Goal: Transaction & Acquisition: Book appointment/travel/reservation

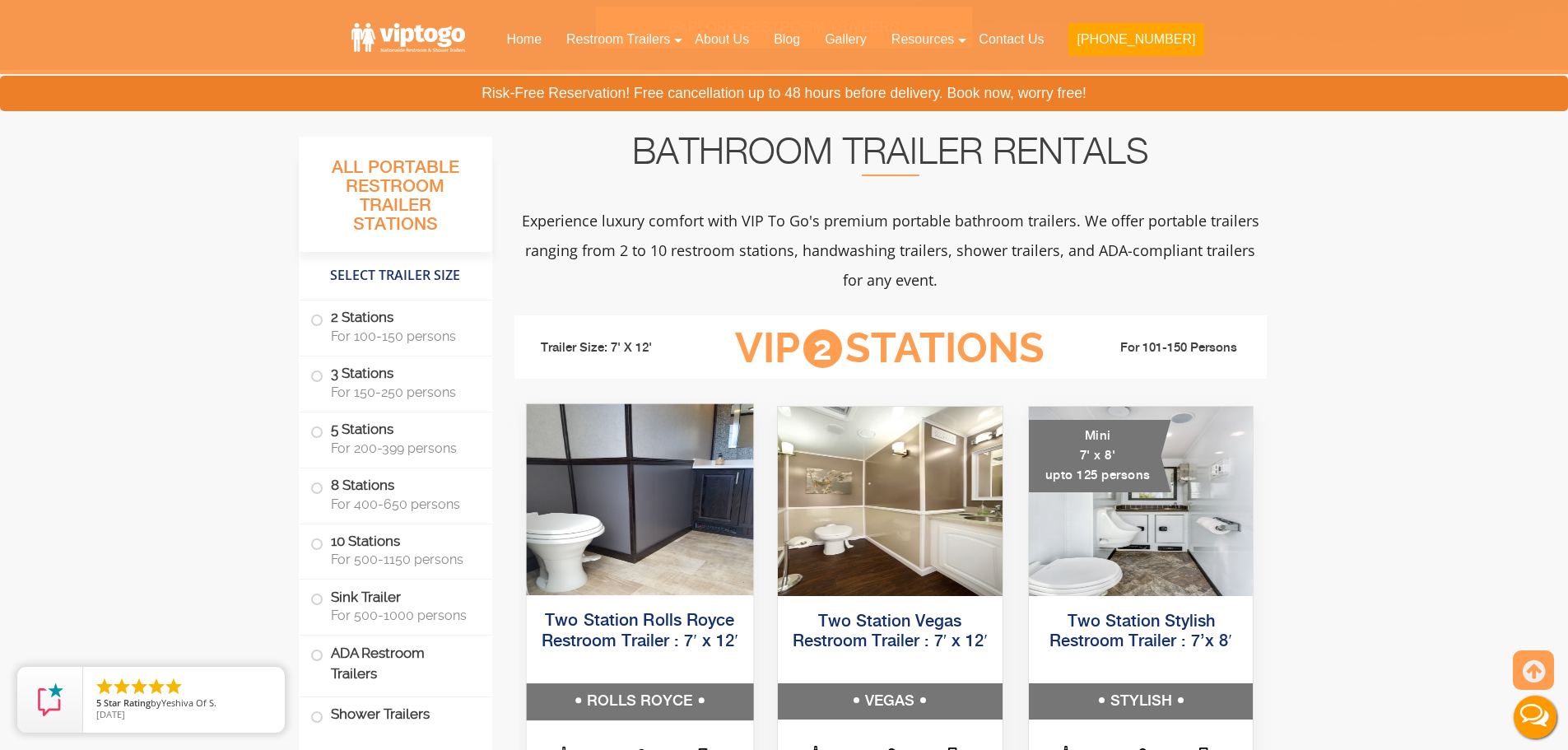
scroll to position [659, 0]
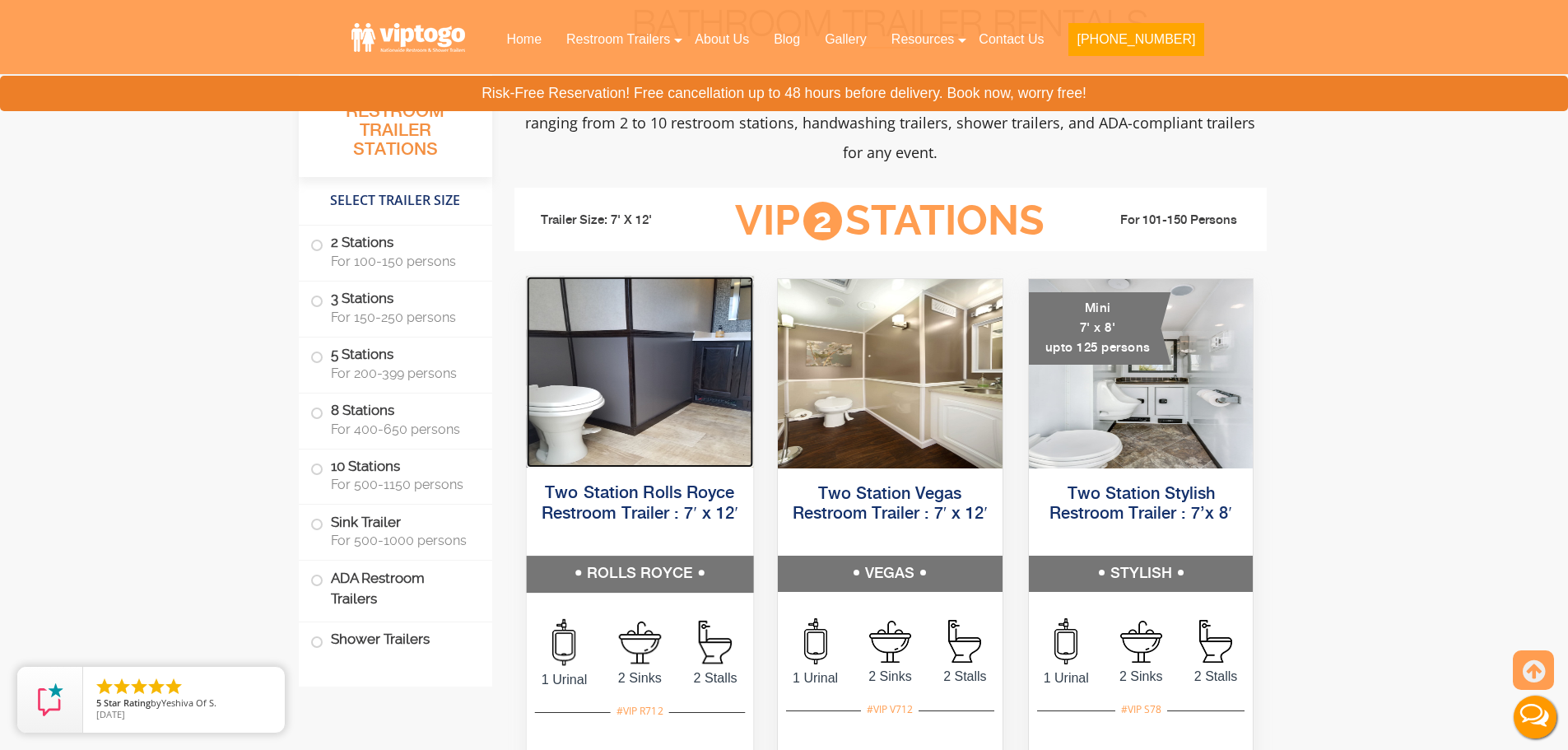
click at [643, 389] on img at bounding box center [638, 372] width 226 height 191
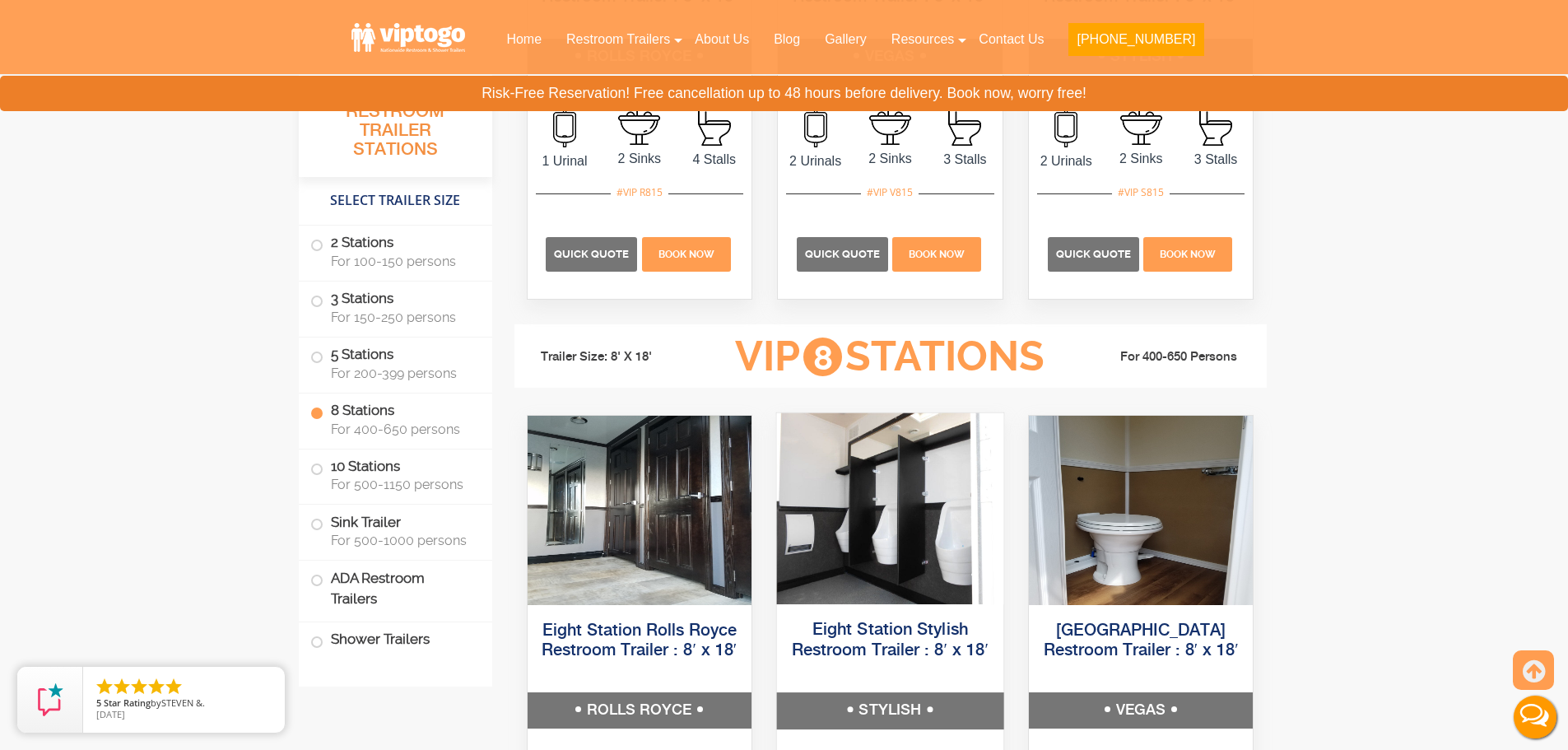
scroll to position [3128, 0]
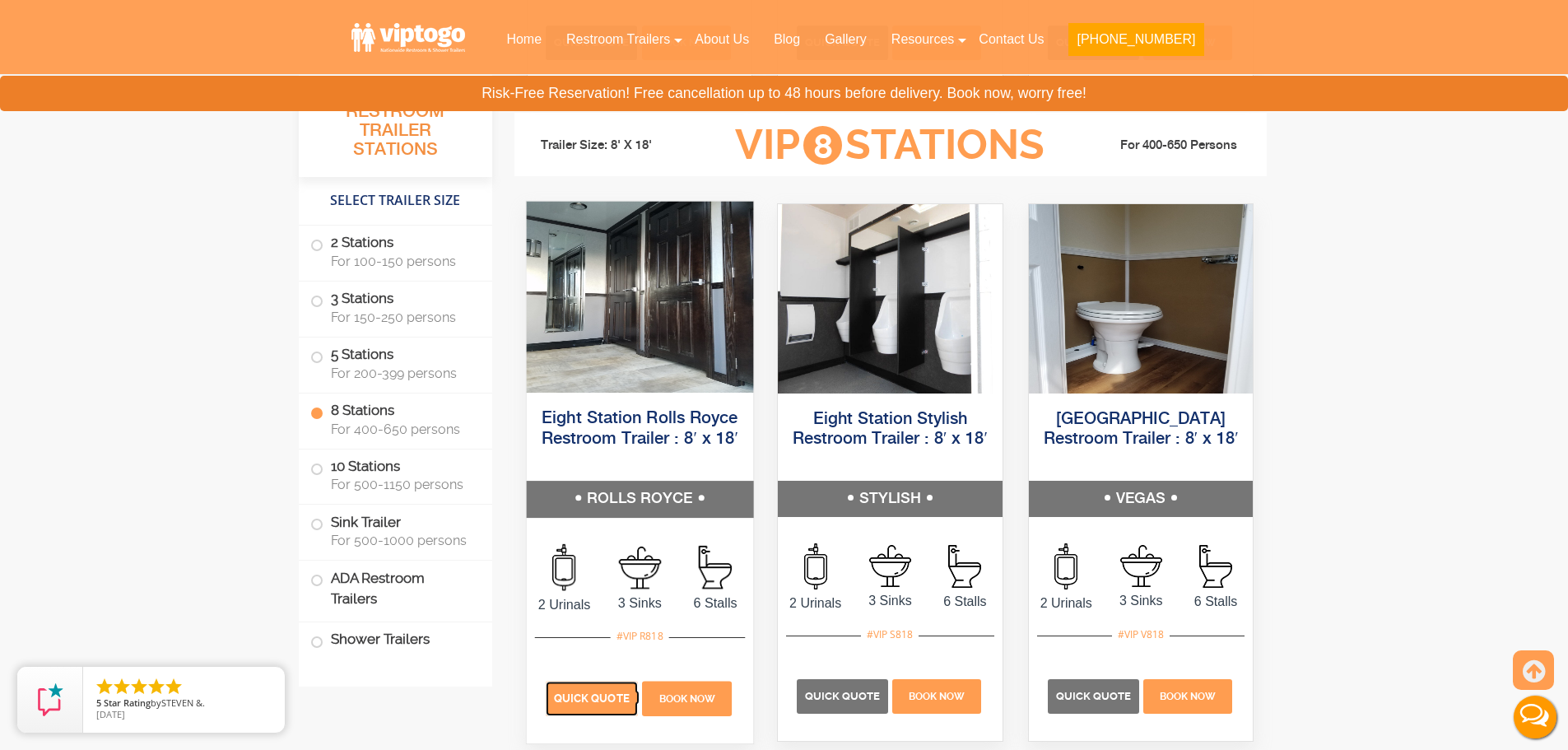
click at [609, 708] on p "Quick Quote" at bounding box center [591, 699] width 92 height 35
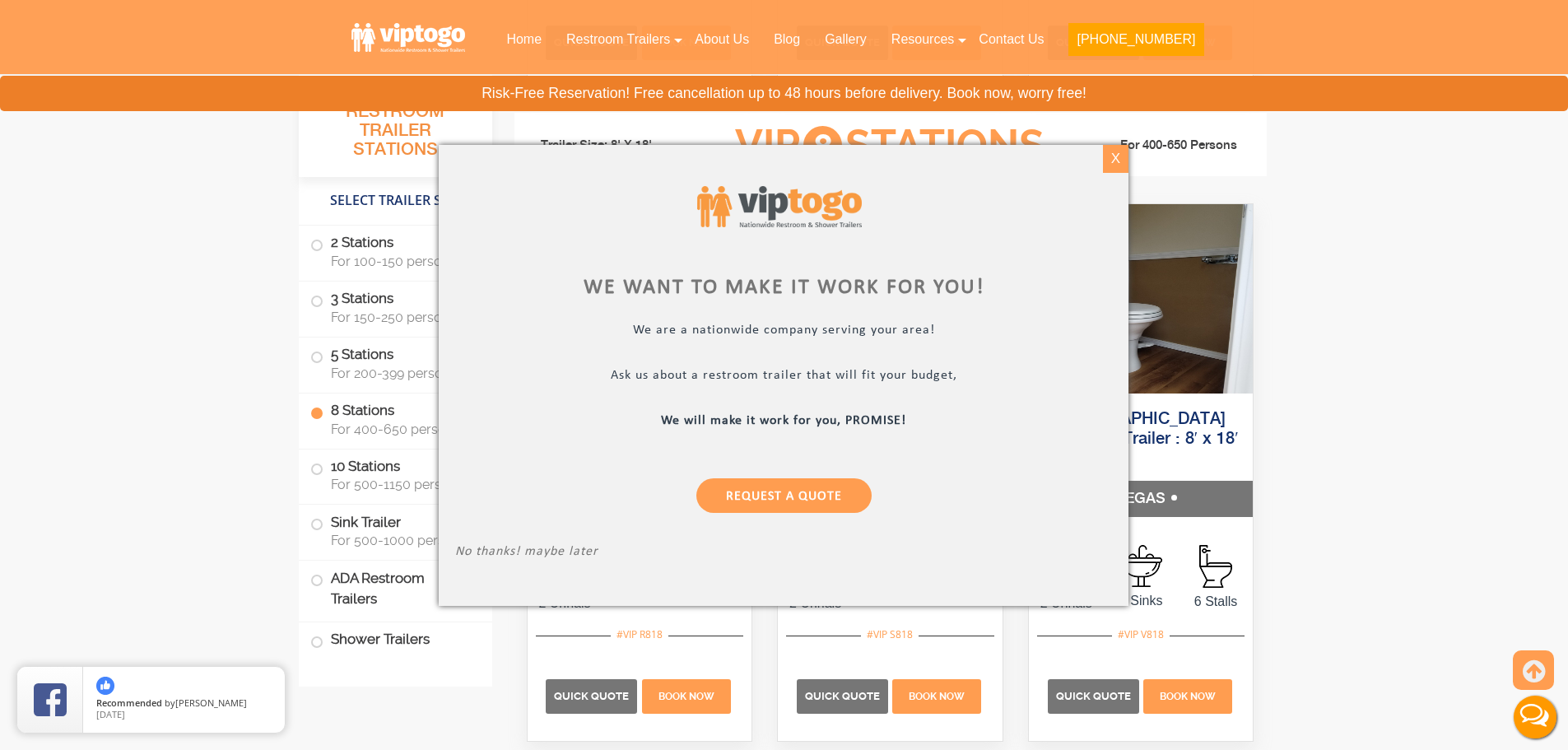
click at [1110, 161] on div "X" at bounding box center [1116, 158] width 25 height 28
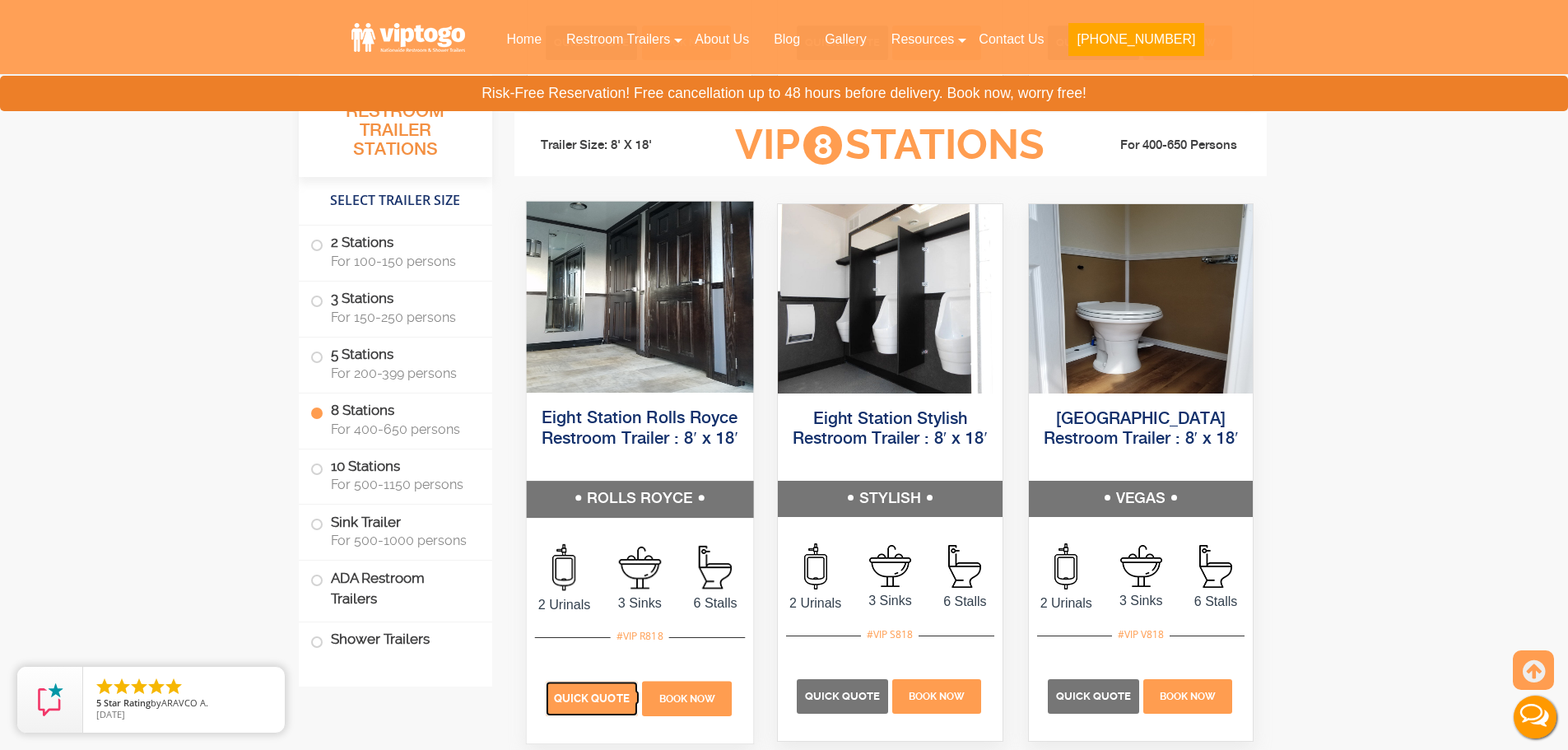
click at [613, 687] on p "Quick Quote" at bounding box center [591, 699] width 92 height 35
click at [599, 703] on span "Quick Quote" at bounding box center [591, 698] width 76 height 13
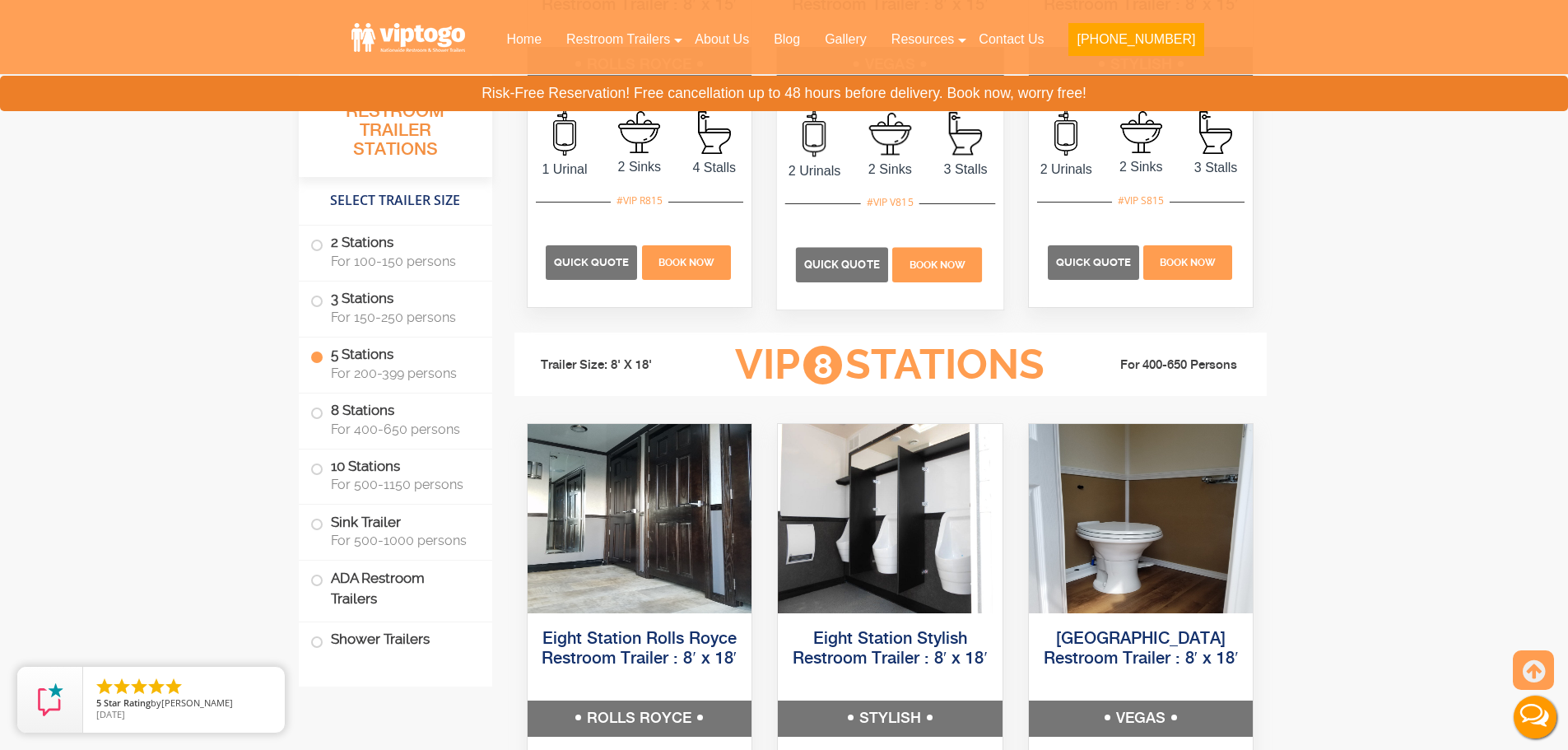
scroll to position [2634, 0]
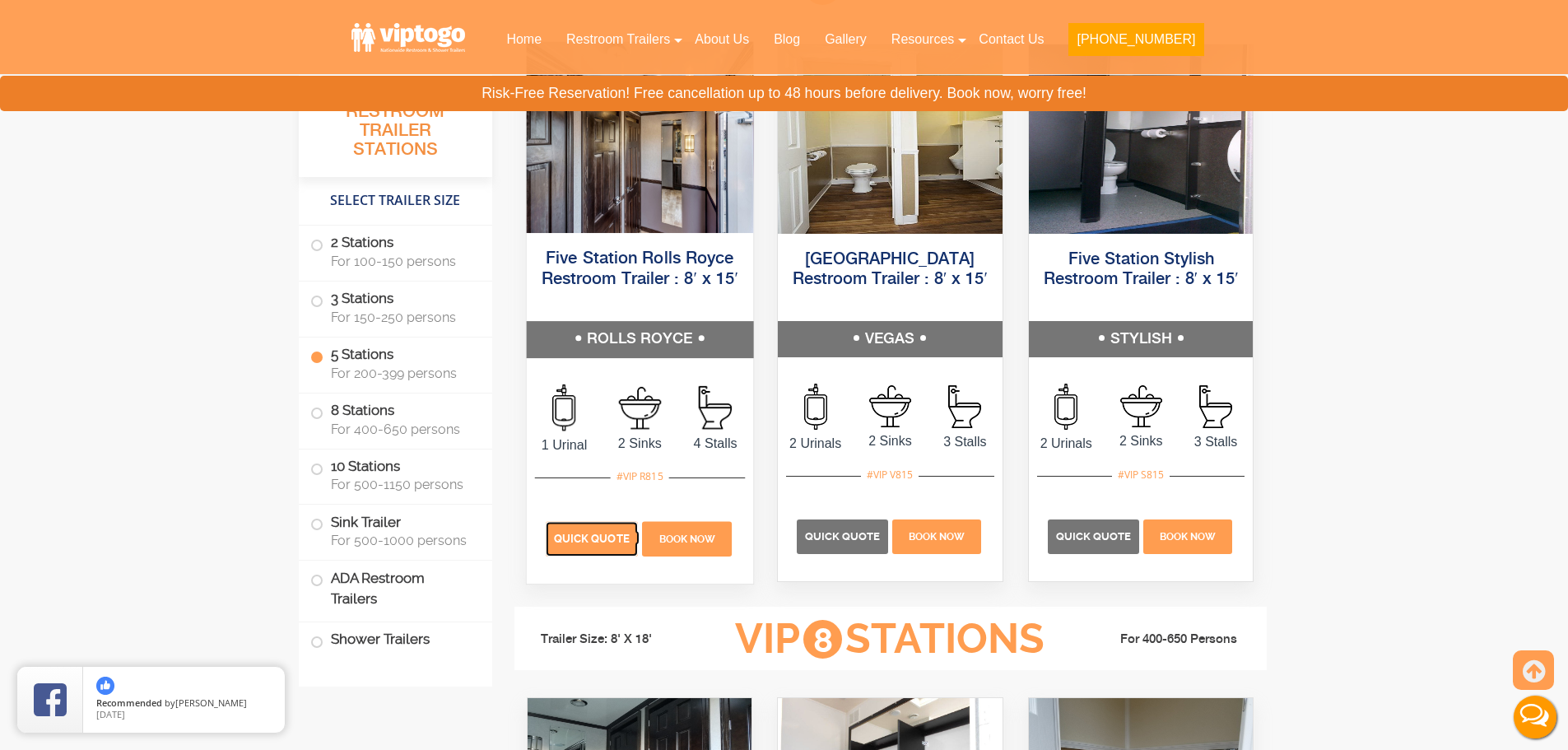
click at [592, 548] on p "Quick Quote" at bounding box center [591, 538] width 92 height 35
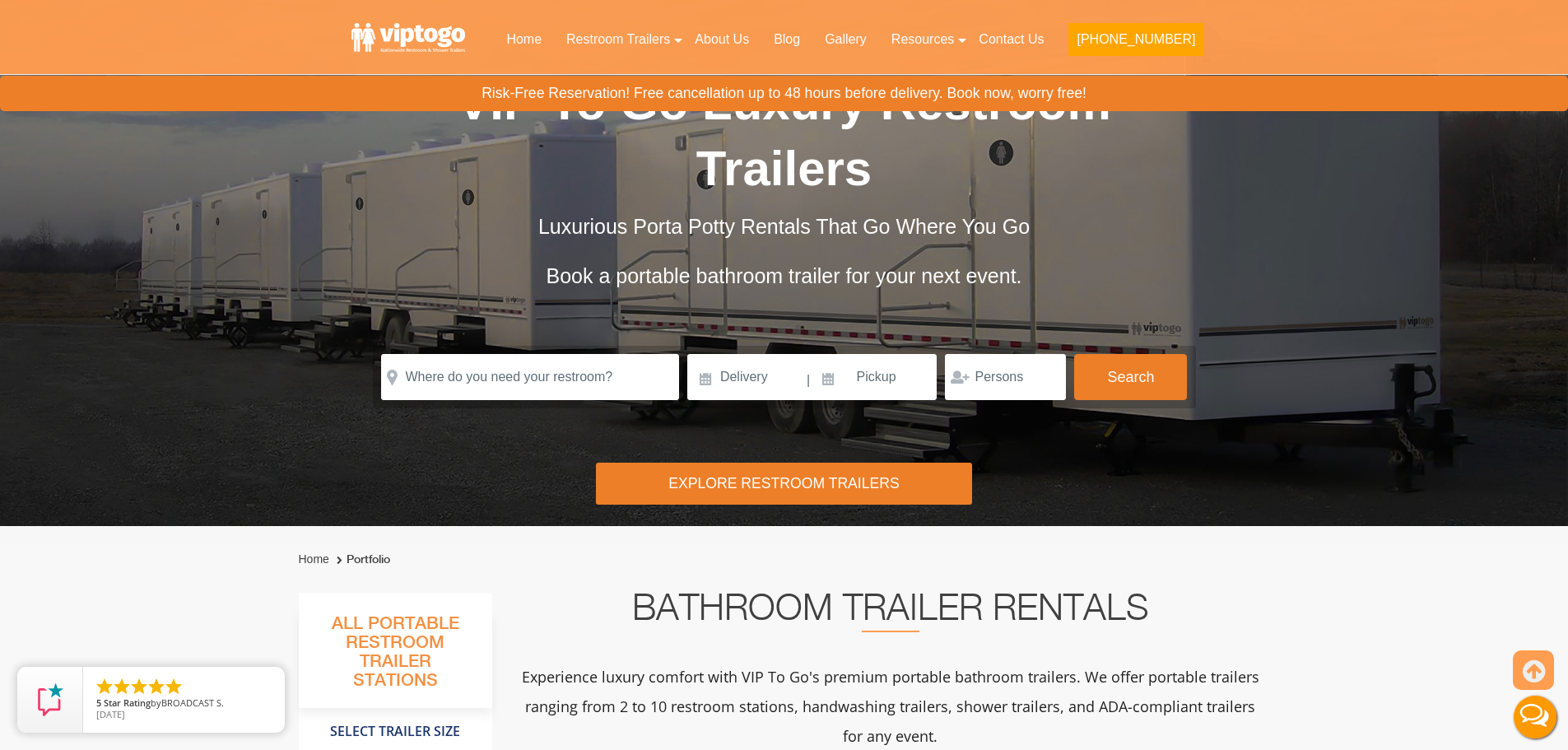
scroll to position [0, 0]
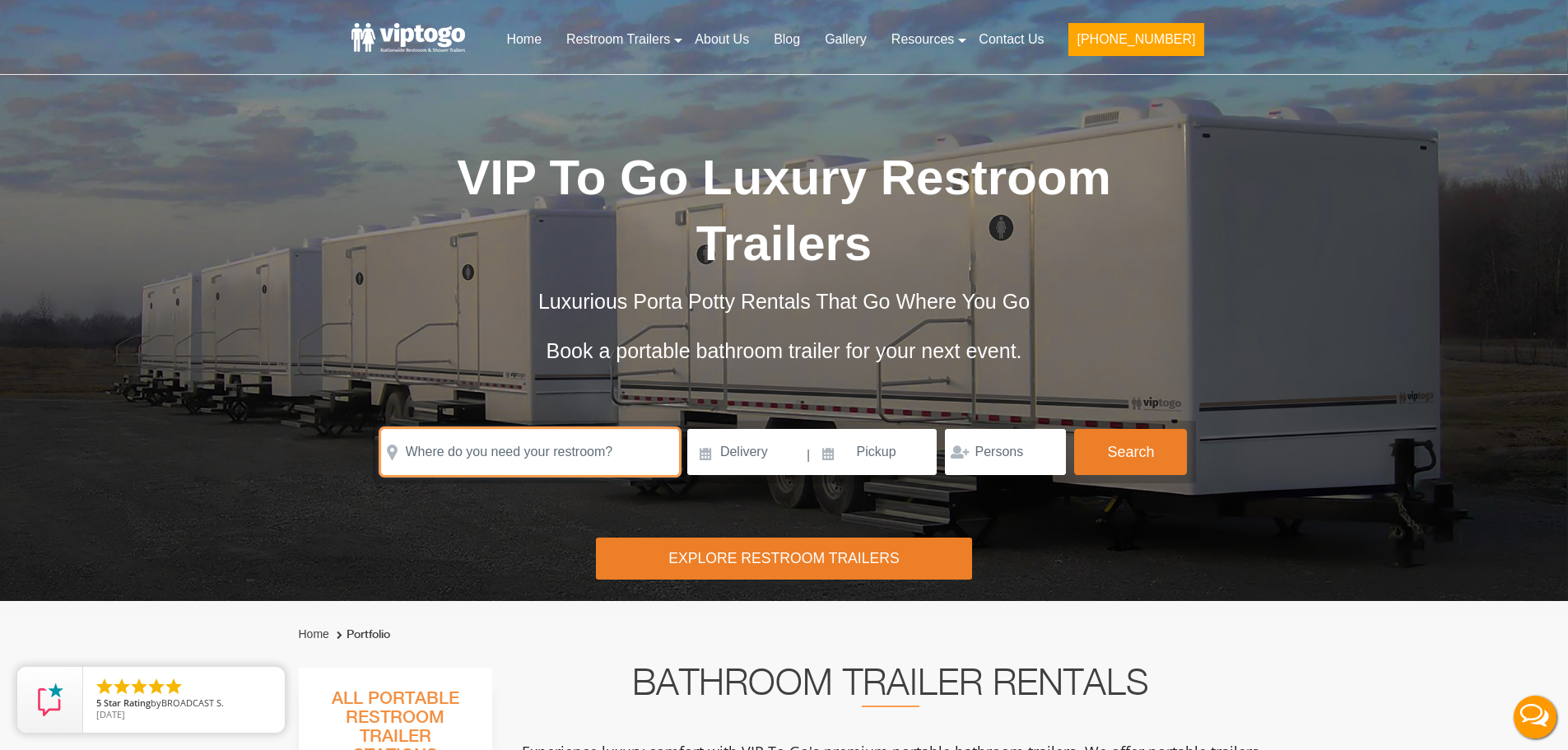
click at [594, 429] on input "text" at bounding box center [530, 452] width 298 height 47
paste input "201 ROSELD AVE DEAL, NJ 7723"
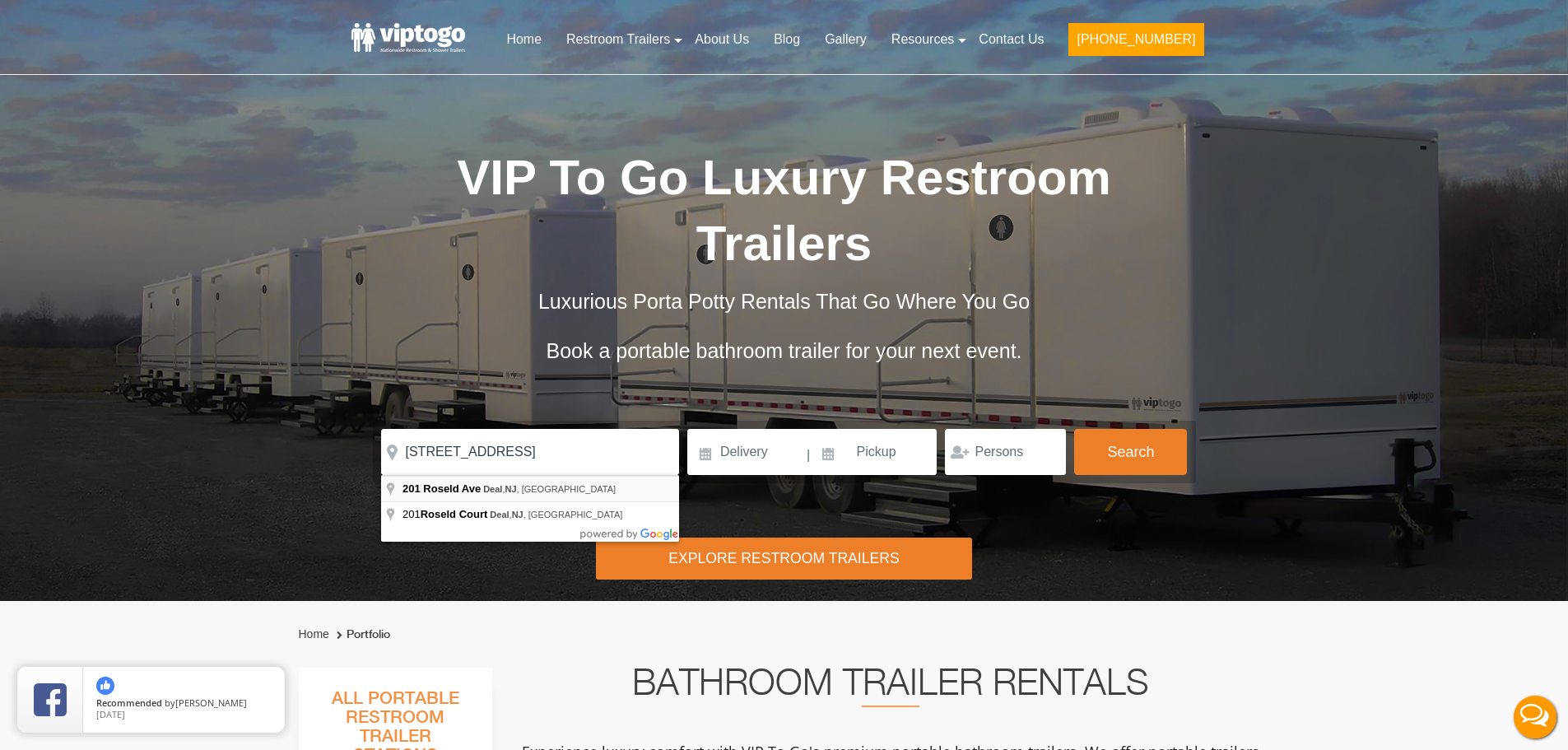
type input "201 Roseld Ave, Deal, NJ, USA"
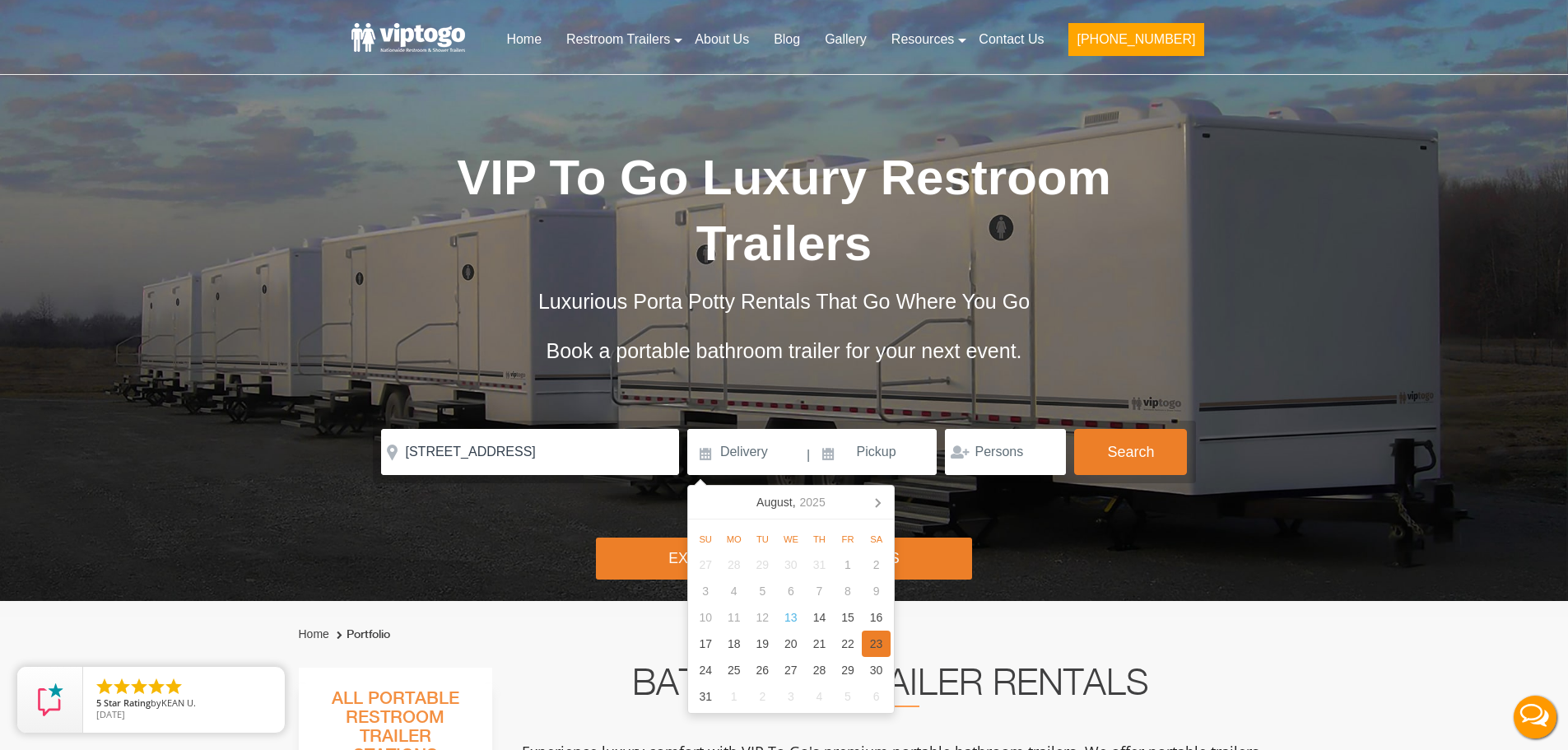
click at [878, 648] on div "23" at bounding box center [876, 643] width 29 height 26
type input "[DATE]"
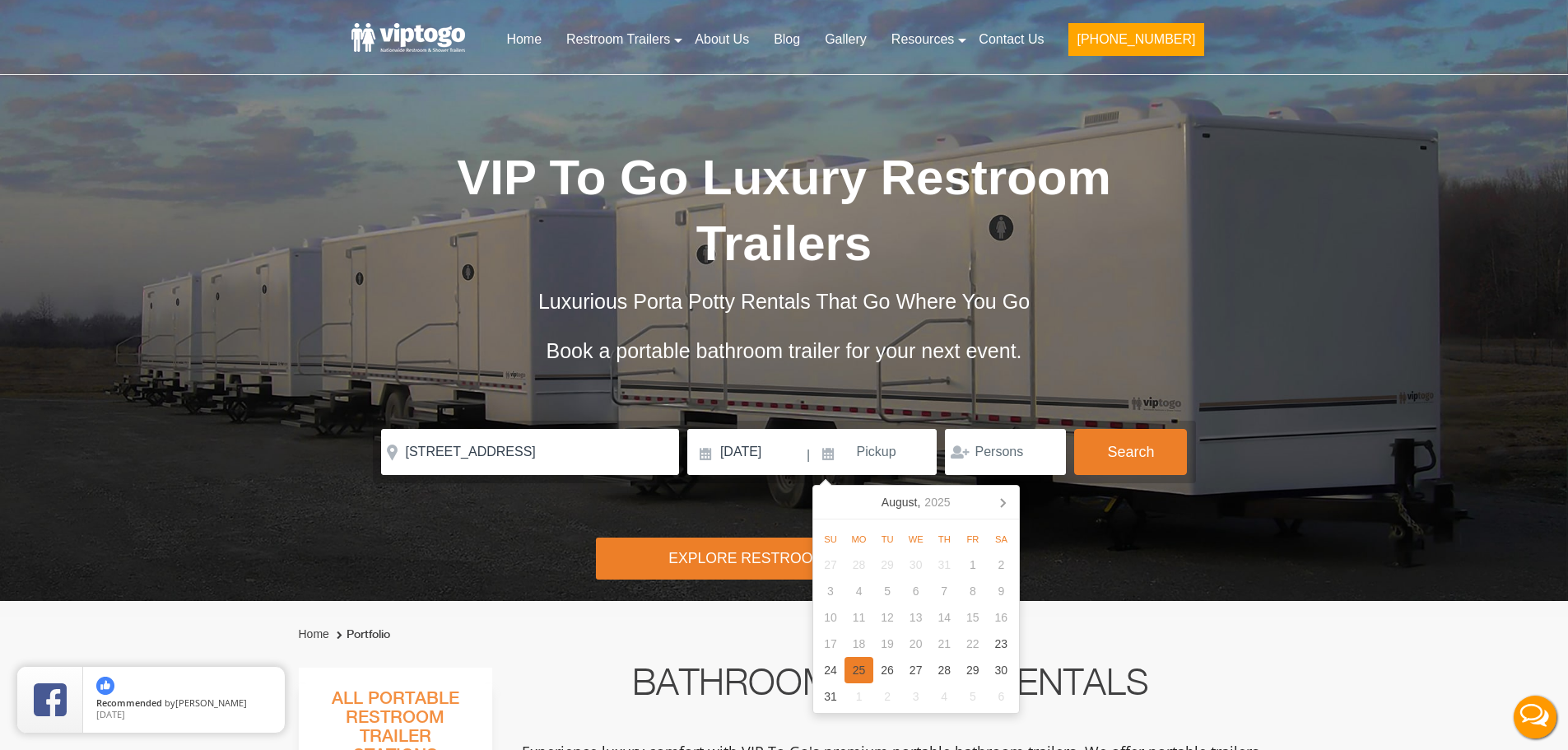
click at [866, 670] on div "25" at bounding box center [859, 669] width 29 height 26
type input "[DATE]"
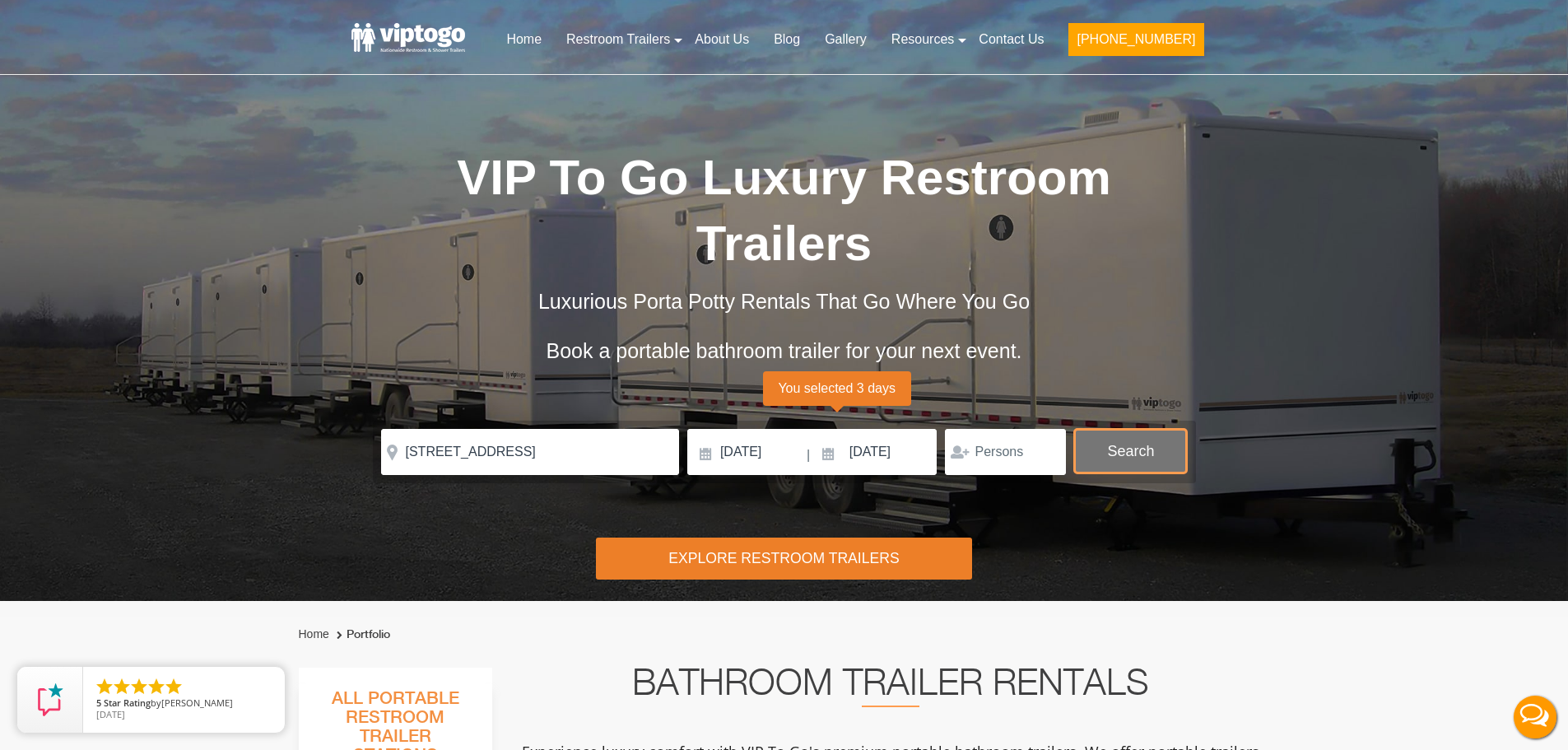
click at [1098, 442] on button "Search" at bounding box center [1130, 451] width 113 height 45
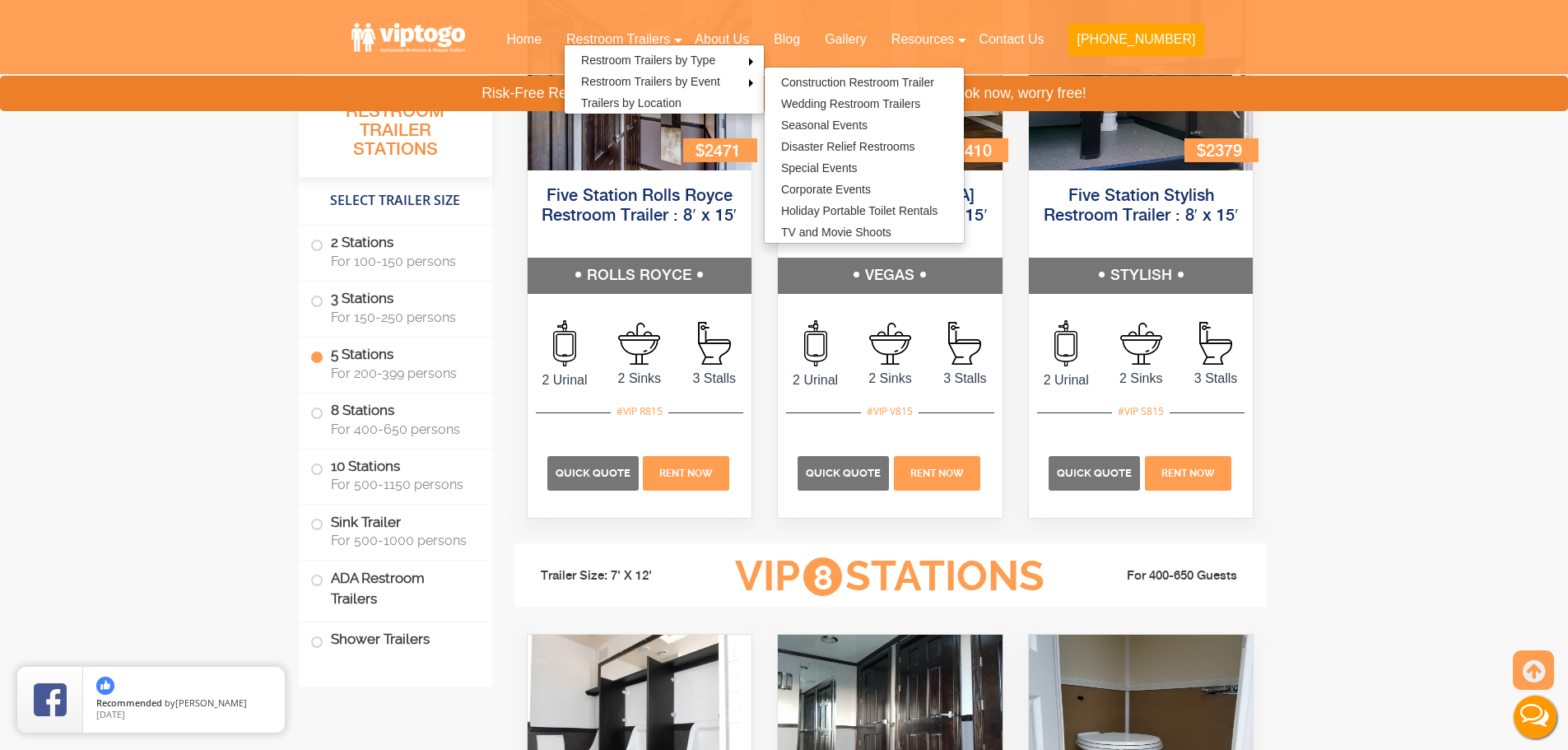
scroll to position [3054, 0]
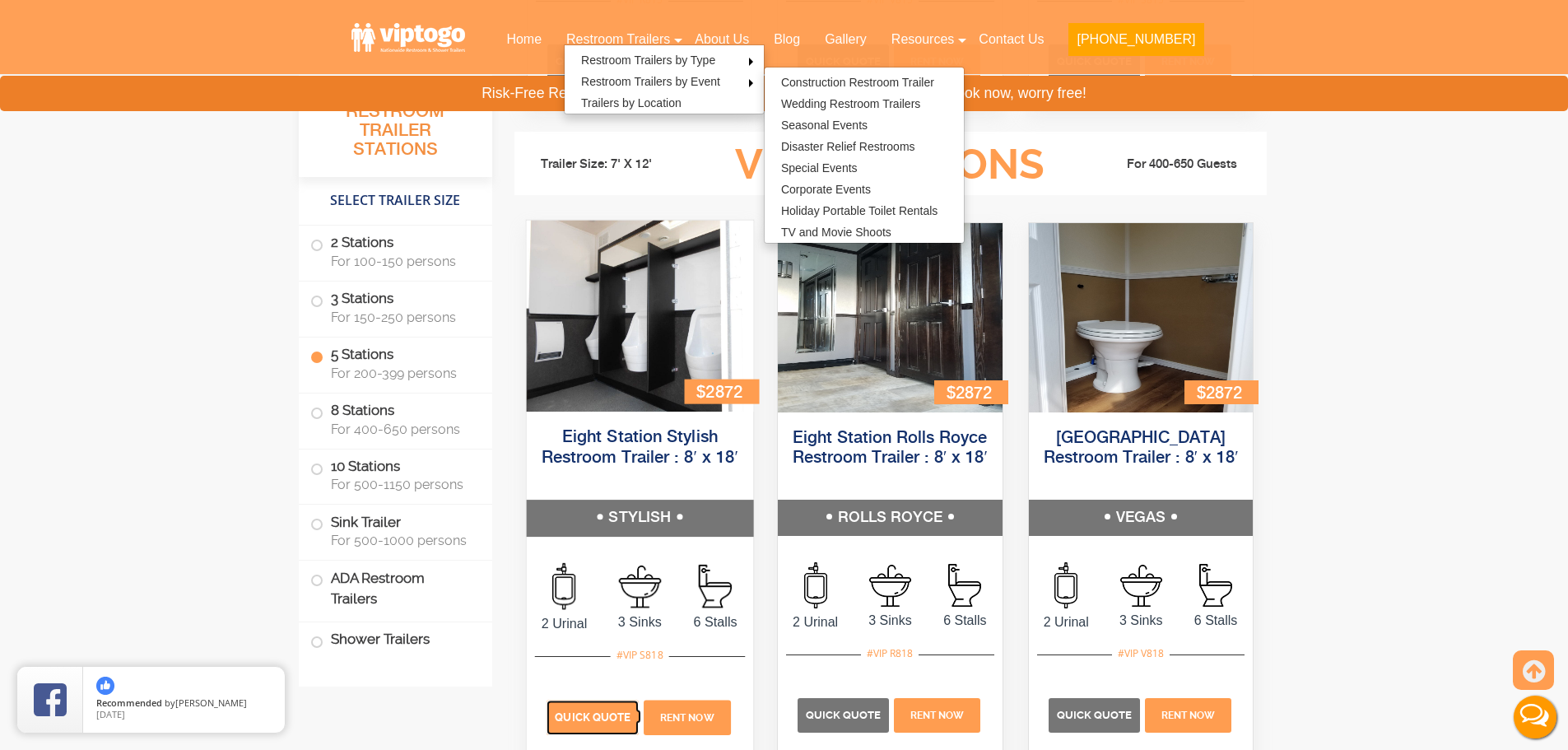
click at [565, 709] on p "Quick Quote" at bounding box center [592, 718] width 92 height 35
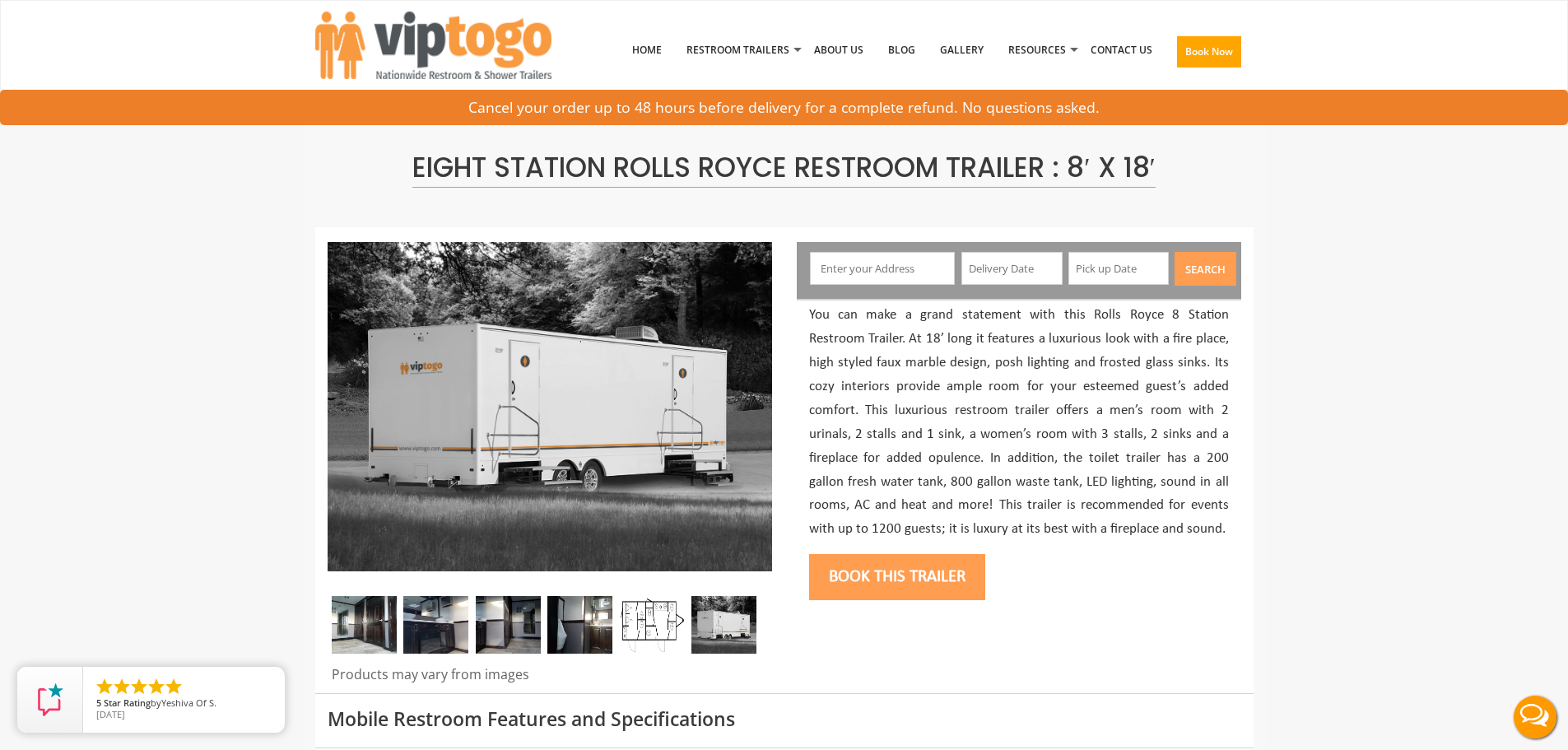
click at [887, 264] on input "text" at bounding box center [882, 269] width 145 height 33
click at [909, 567] on button "Book this trailer" at bounding box center [898, 577] width 177 height 47
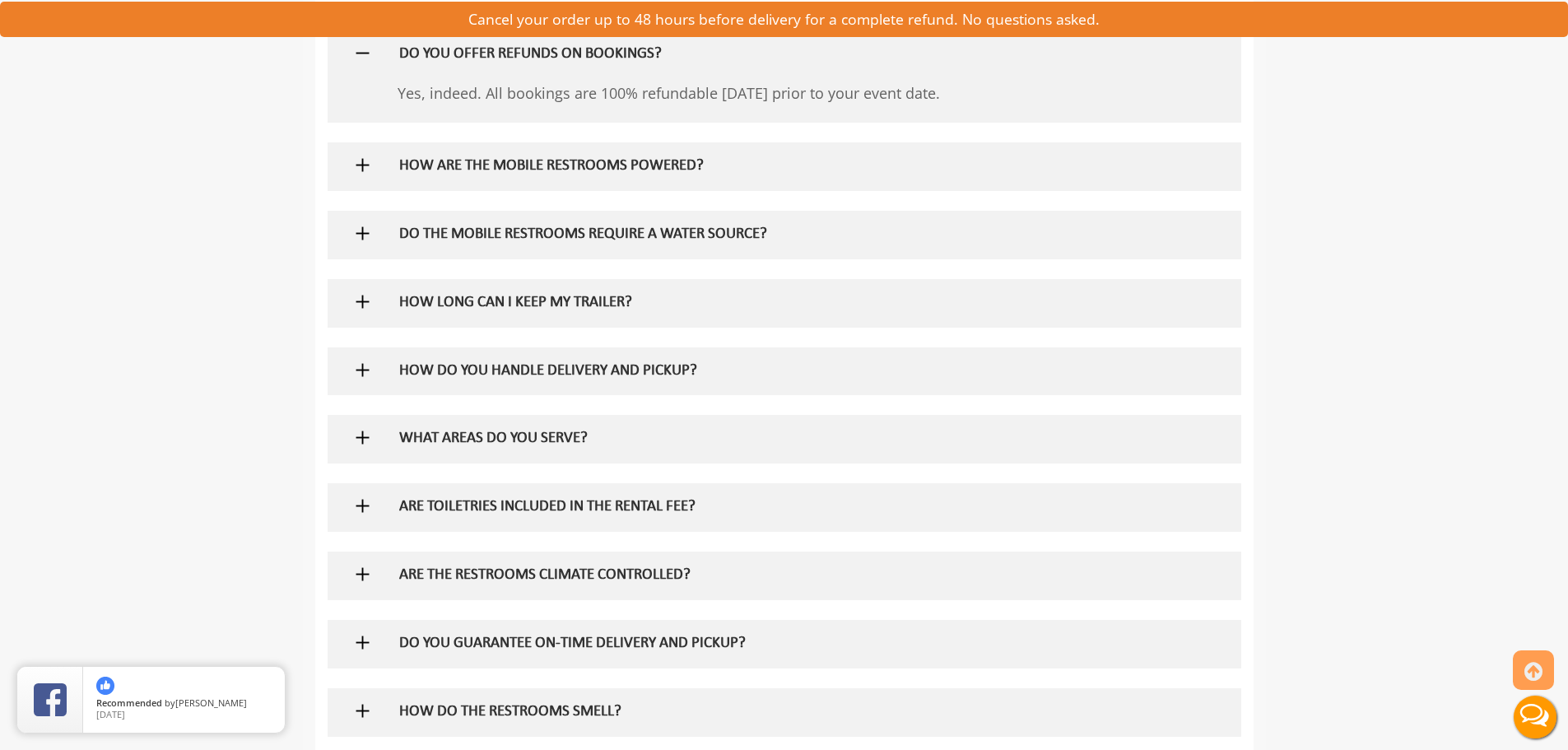
scroll to position [910, 0]
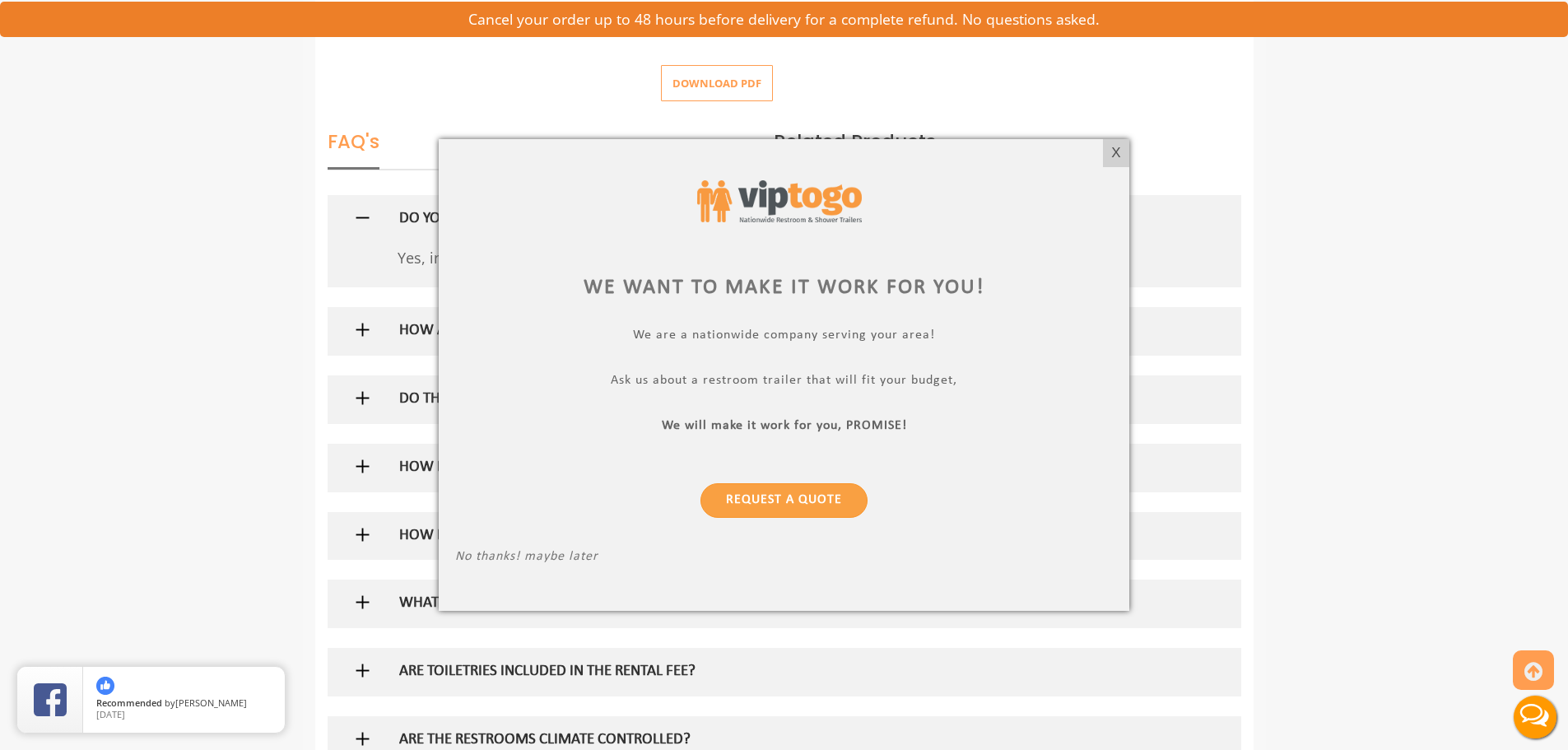
drag, startPoint x: 1118, startPoint y: 146, endPoint x: 1046, endPoint y: 163, distance: 74.0
click at [1119, 146] on div "X" at bounding box center [1116, 152] width 25 height 28
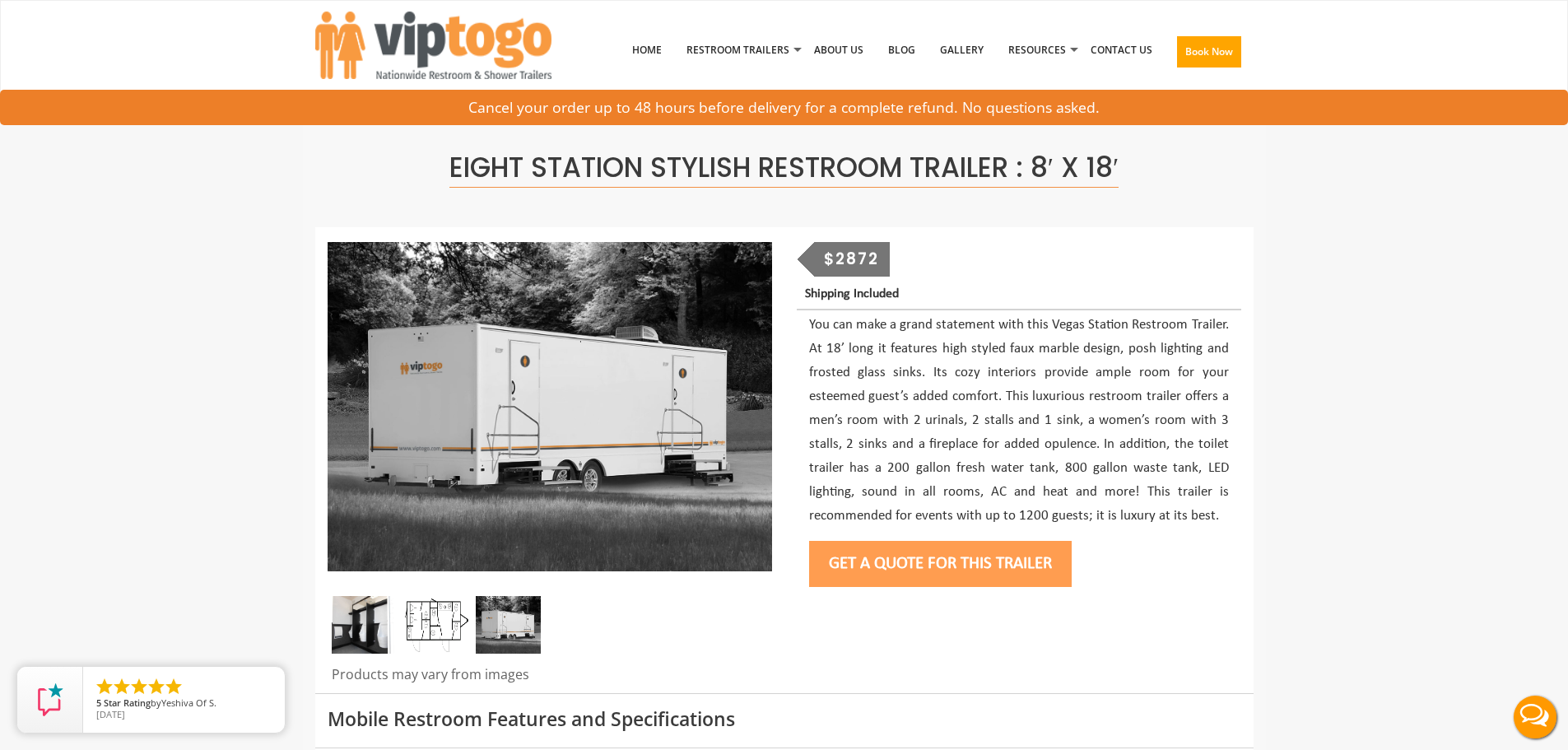
click at [931, 562] on button "Get a Quote for this Trailer" at bounding box center [940, 564] width 263 height 47
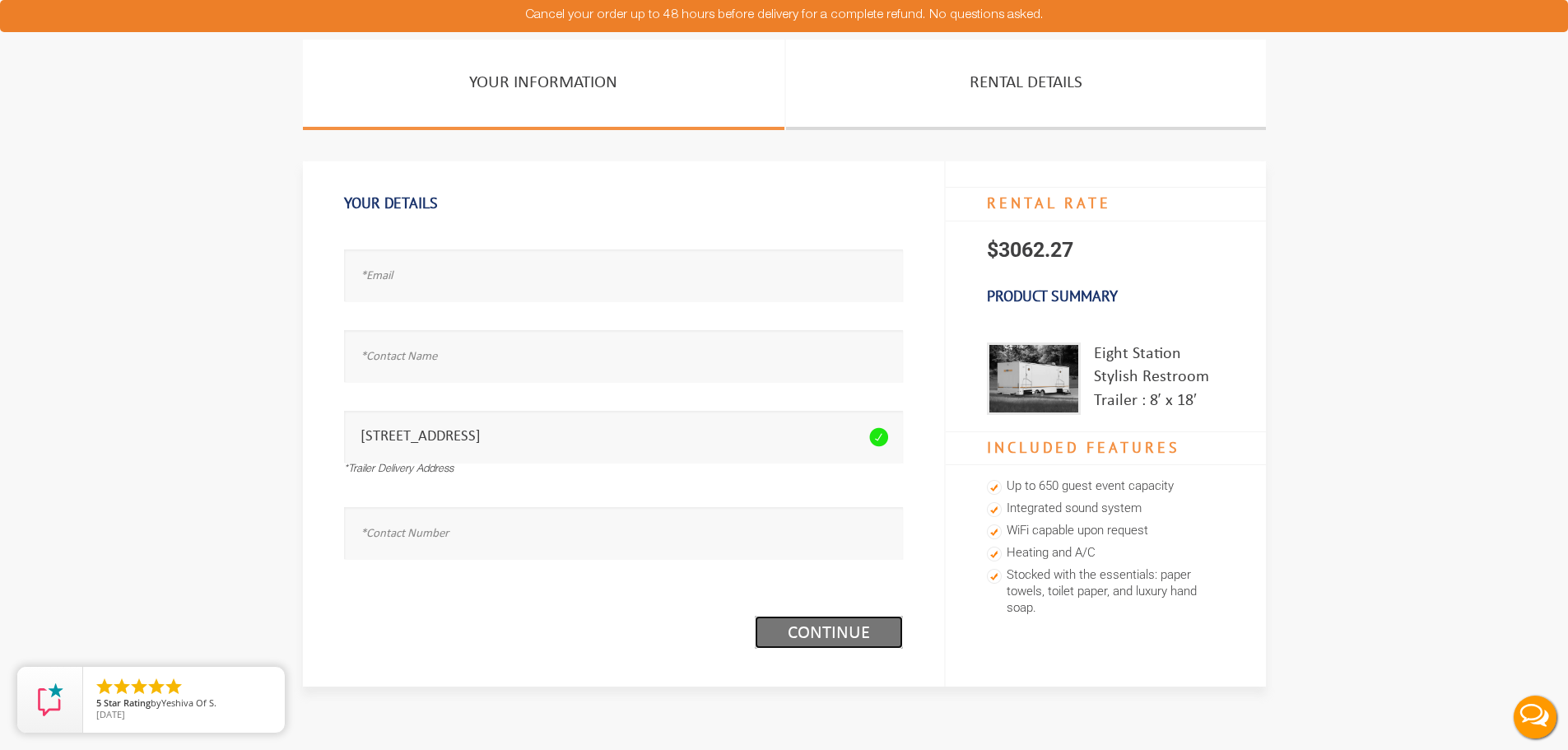
click at [845, 627] on link "Continue (1/3)" at bounding box center [829, 633] width 148 height 33
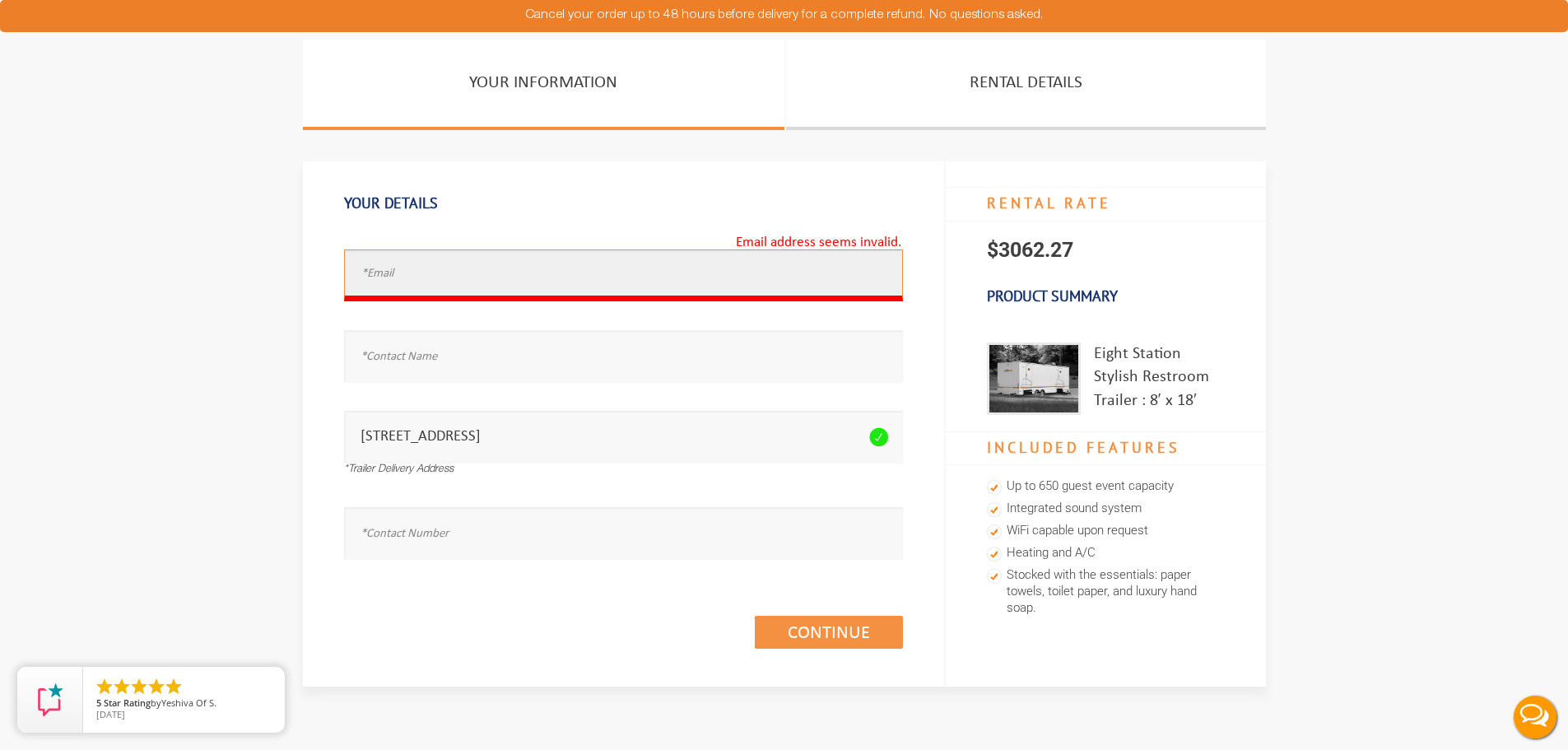
click at [543, 271] on input "text" at bounding box center [624, 275] width 559 height 51
type input "[PERSON_NAME][EMAIL_ADDRESS][DOMAIN_NAME]"
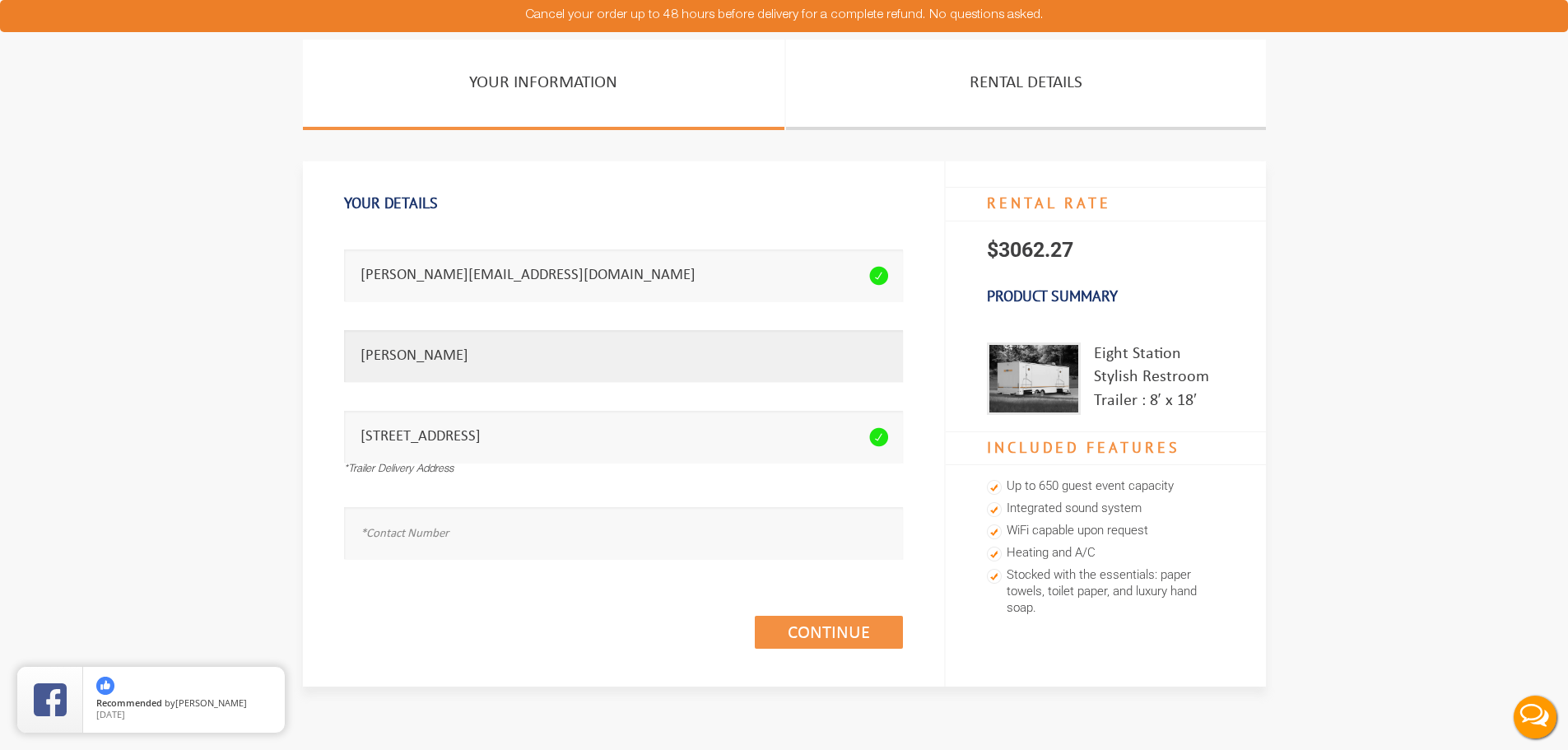
type input "[PERSON_NAME]"
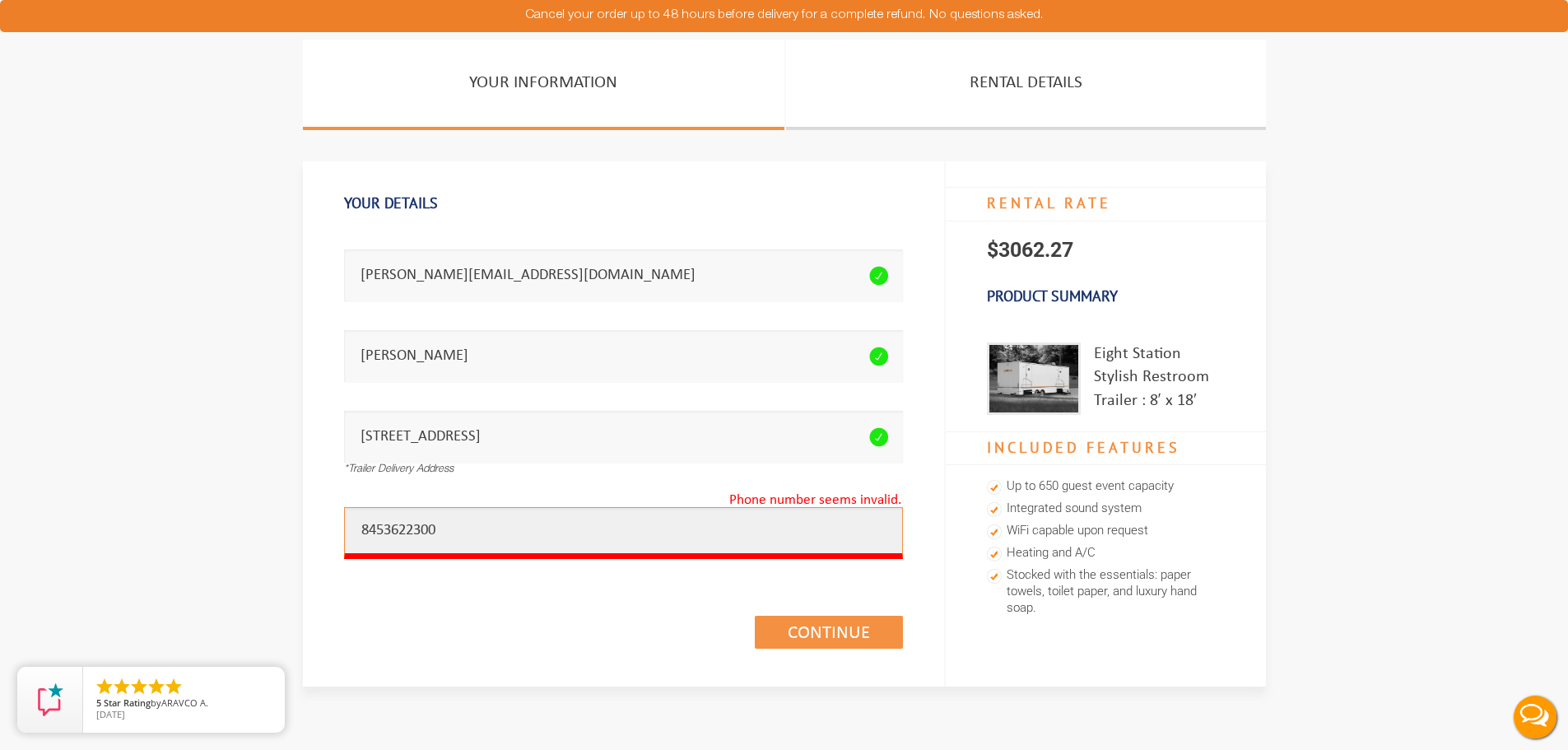
type input "8453622300"
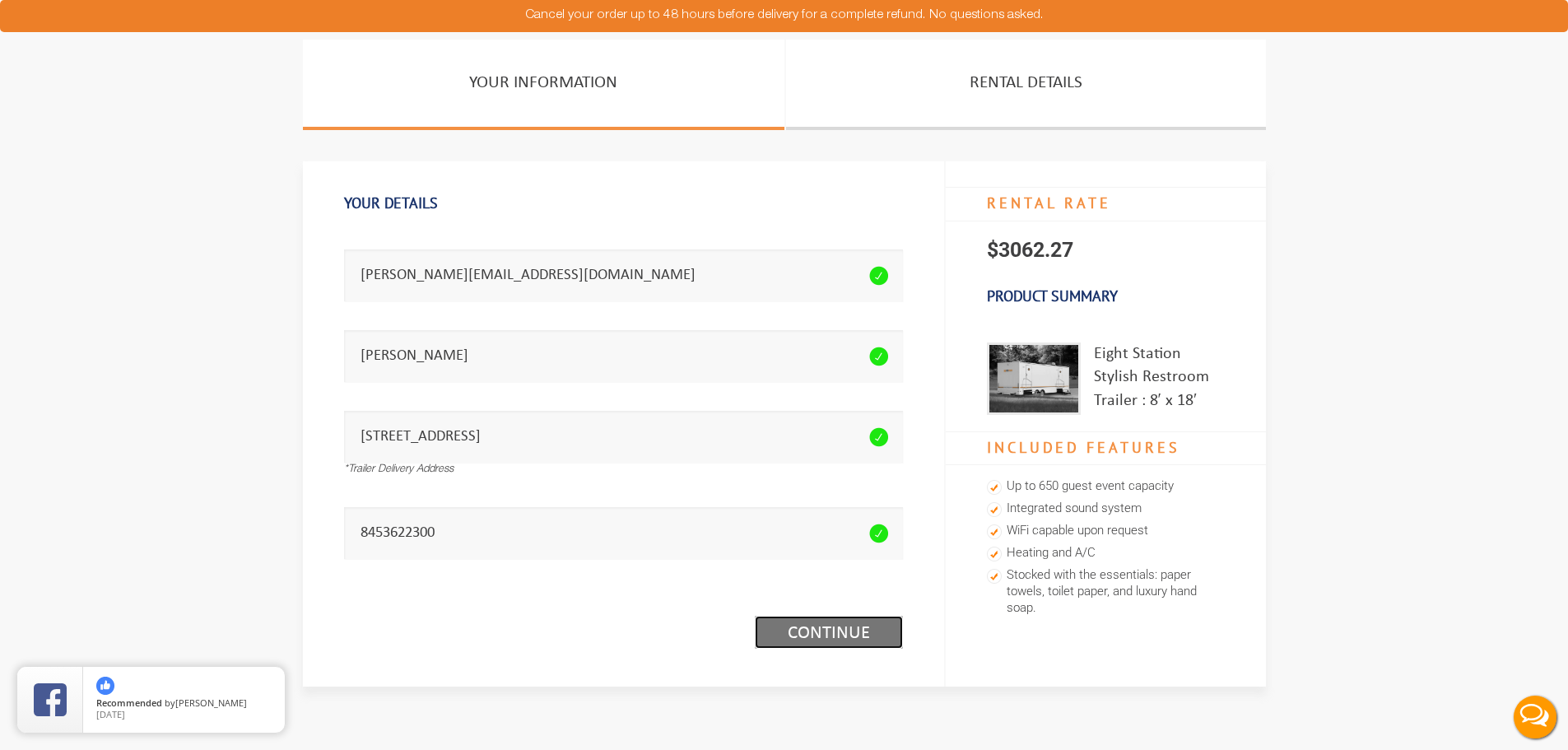
click at [835, 627] on link "Continue (1/3)" at bounding box center [829, 633] width 148 height 33
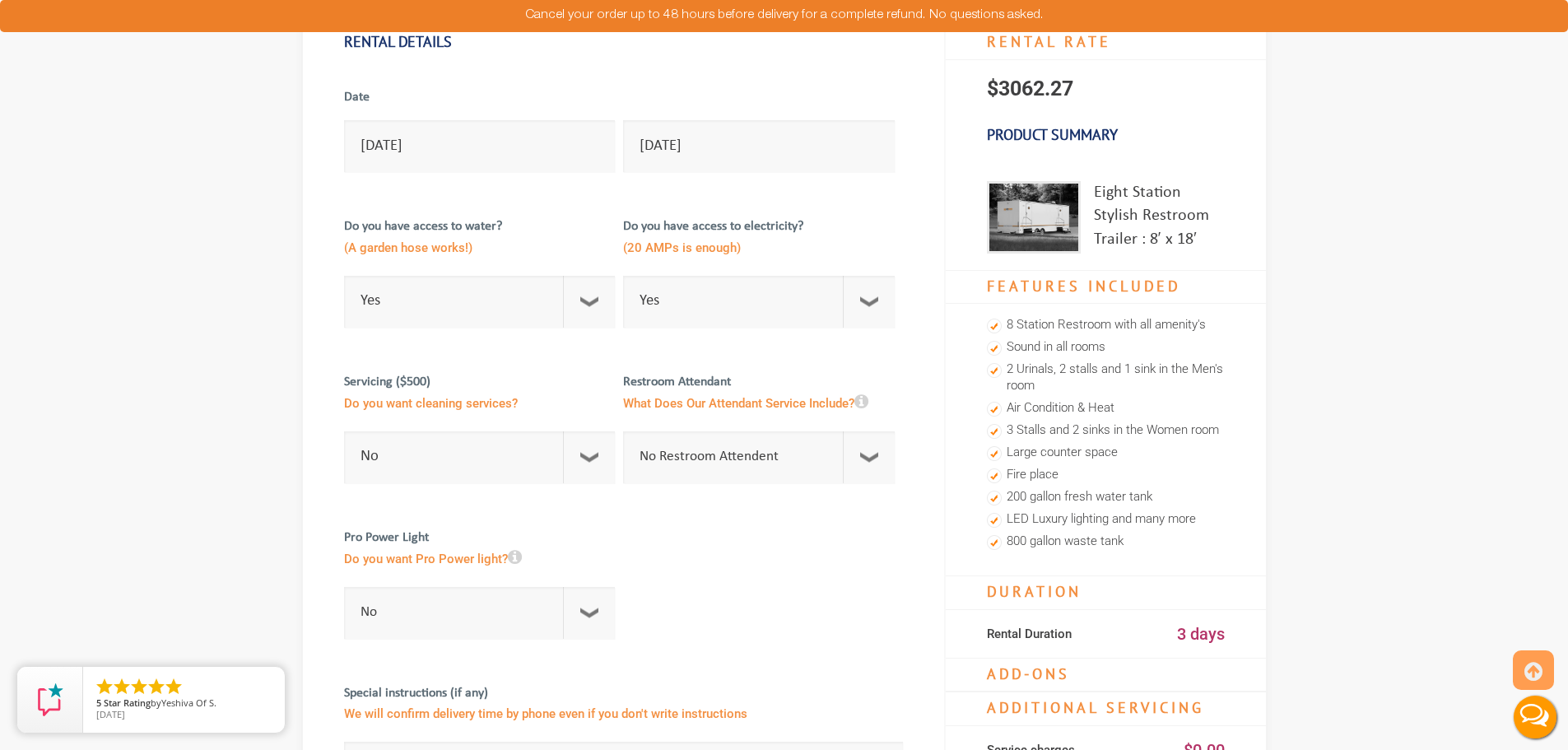
scroll to position [165, 0]
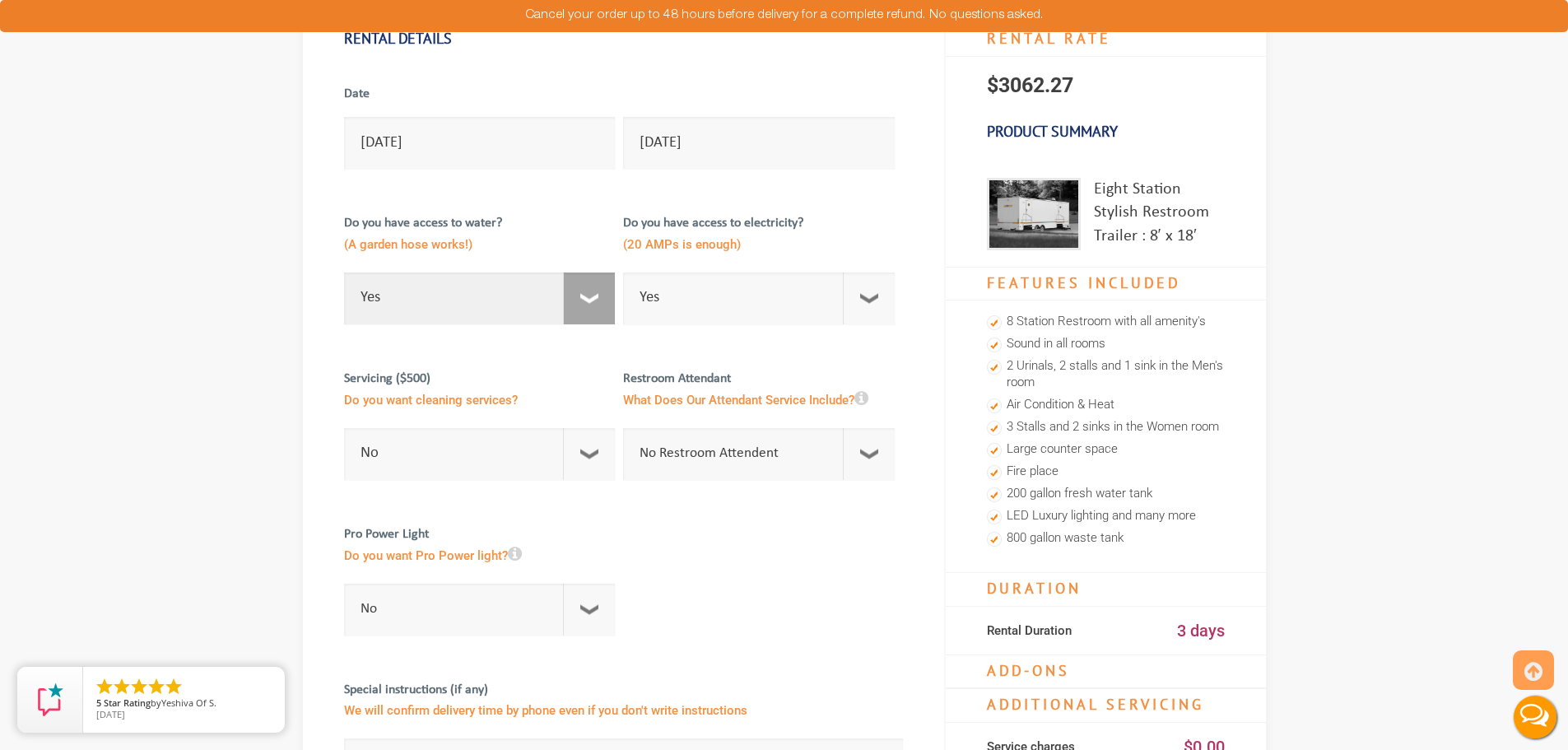
click at [594, 305] on select "Select Option Yes No" at bounding box center [480, 298] width 272 height 51
select select "No"
click at [344, 273] on select "Select Option Yes No" at bounding box center [480, 298] width 272 height 51
checkbox input "true"
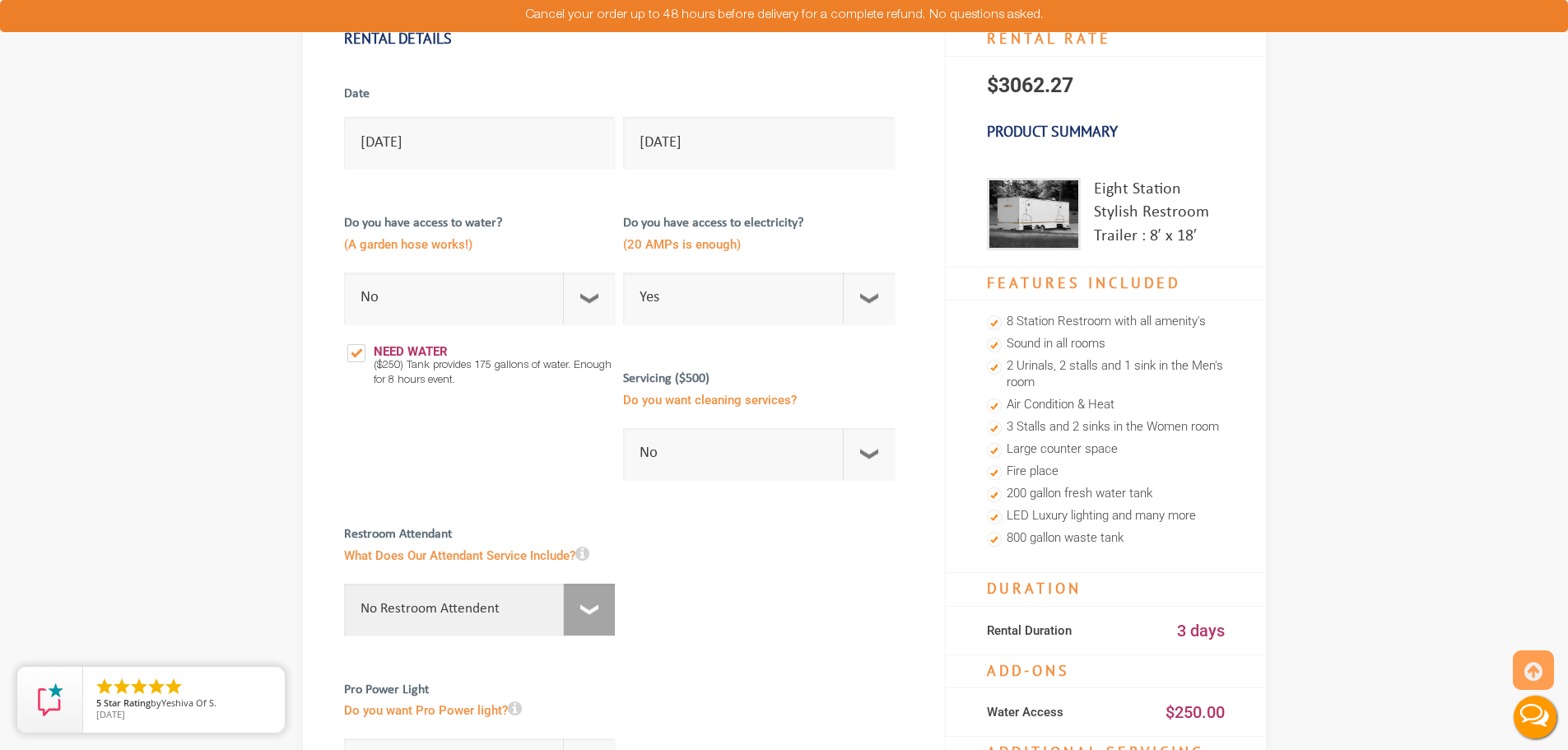
click at [606, 603] on select "No Restroom Attendent Attendant For One/Multiple Events" at bounding box center [480, 608] width 272 height 51
select select "1"
click at [350, 583] on select "No Restroom Attendent Attendant For One/Multiple Events" at bounding box center [480, 608] width 272 height 51
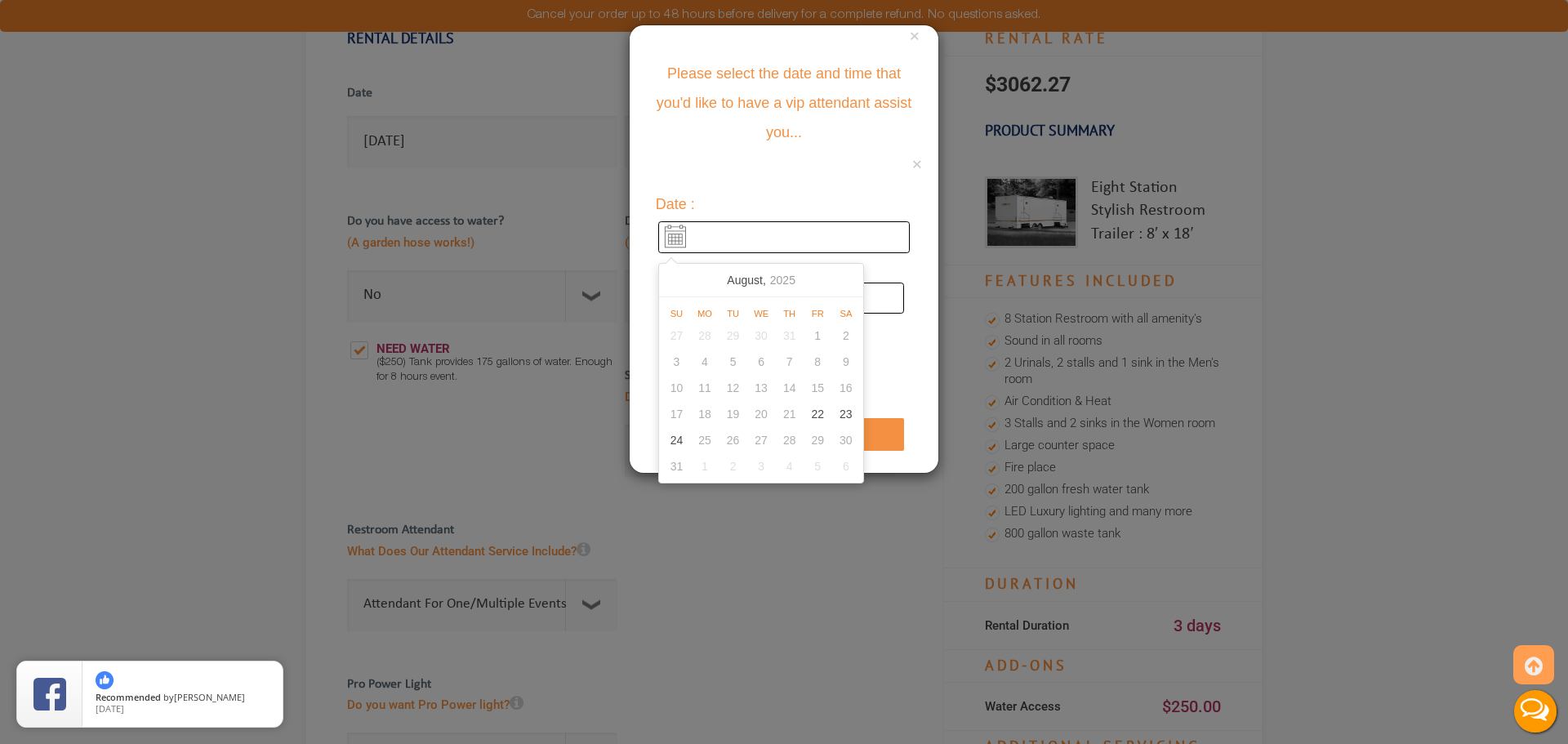
click at [743, 233] on input "text" at bounding box center [784, 237] width 251 height 32
click at [680, 439] on div "24" at bounding box center [677, 440] width 29 height 26
type input "[DATE]"
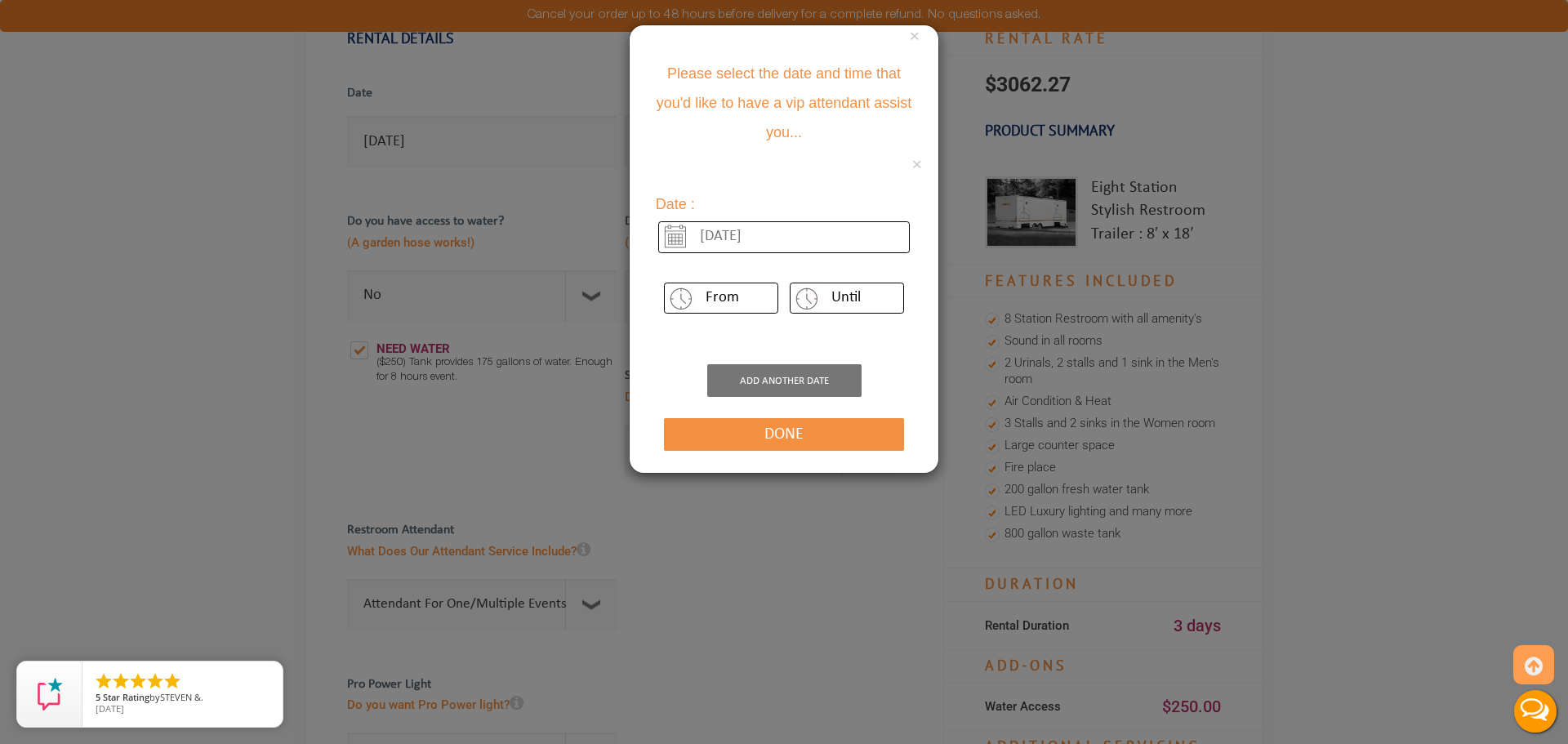
click at [741, 299] on select "From 12 am 1 pm 2 pm 3 pm 4 pm 5 pm 6 pm 7 pm 8 pm 9 pm 10 pm 11 pm 12 am 1 am …" at bounding box center [721, 298] width 115 height 31
select select "24"
click at [664, 283] on select "From 12 am 1 pm 2 pm 3 pm 4 pm 5 pm 6 pm 7 pm 8 pm 9 pm 10 pm 11 pm 12 am 1 am …" at bounding box center [721, 298] width 115 height 31
click at [883, 296] on select "Until 12 am 1 pm 2 pm 3 pm 4 pm 5 pm 6 pm 7 pm 8 pm 9 pm 10 pm 11 pm 12 am 1 am…" at bounding box center [846, 298] width 115 height 31
select select "6"
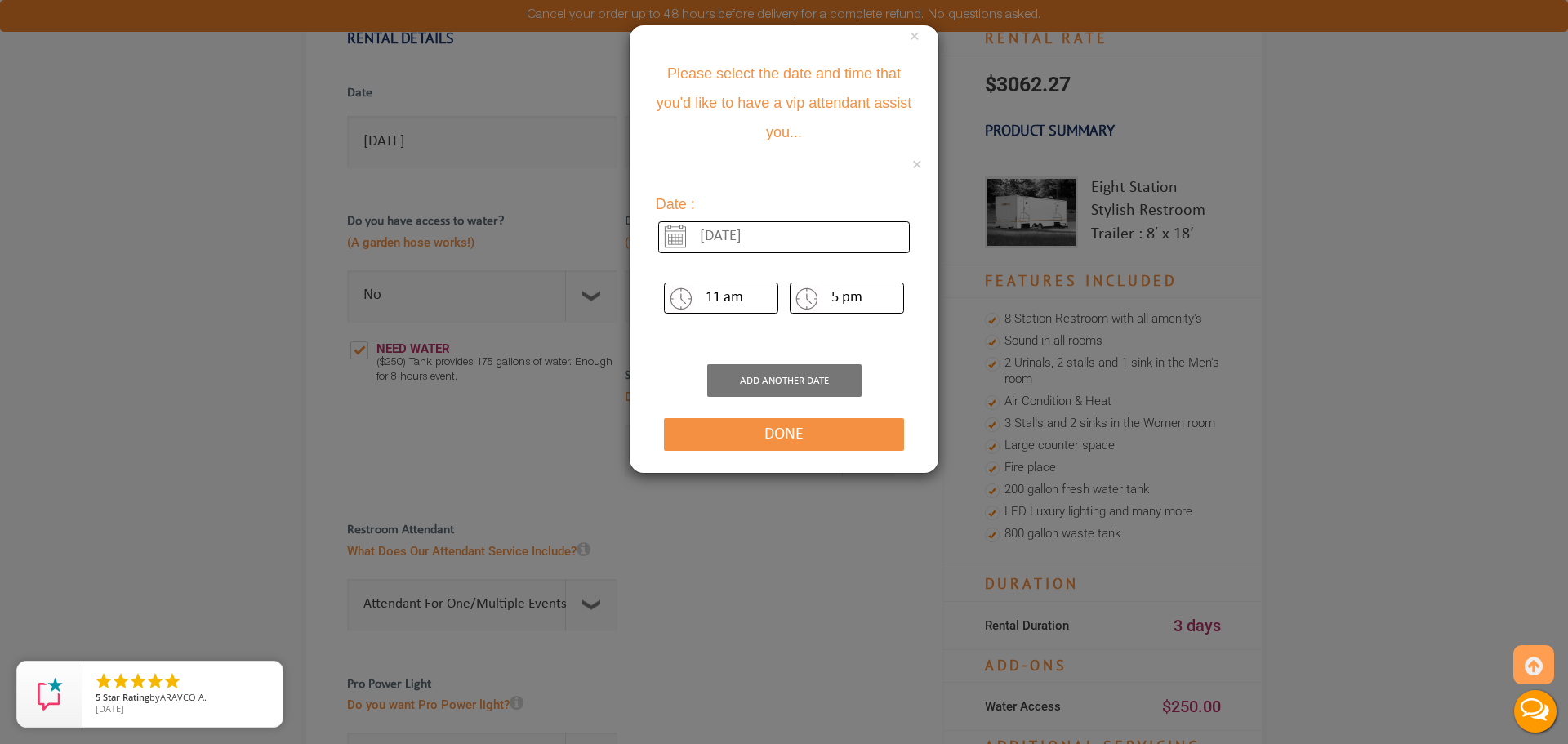
click at [789, 283] on select "Until 12 am 1 pm 2 pm 3 pm 4 pm 5 pm 6 pm 7 pm 8 pm 9 pm 10 pm 11 pm 12 am 1 am…" at bounding box center [846, 298] width 115 height 31
click at [790, 438] on button "Done" at bounding box center [784, 434] width 240 height 33
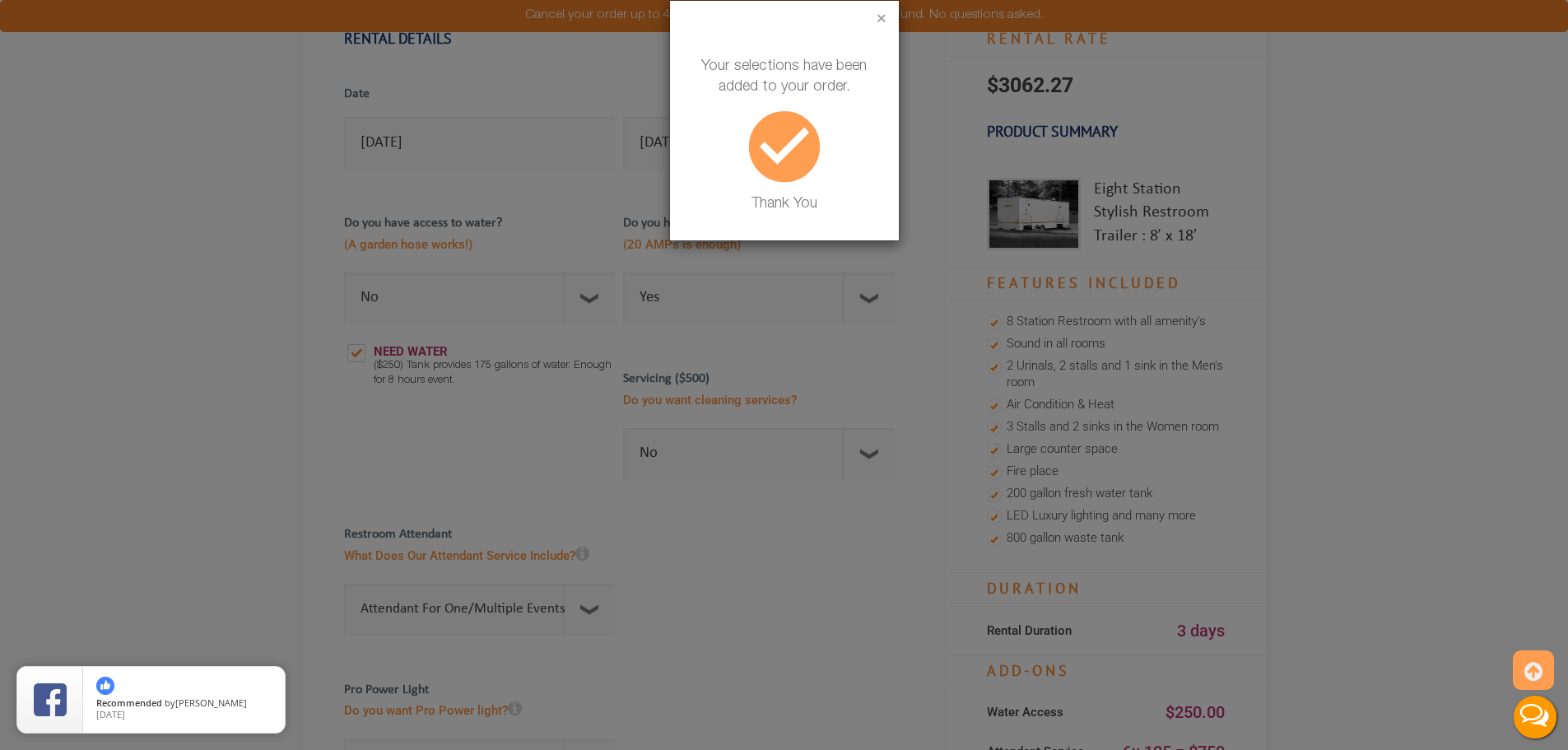
click at [878, 20] on button "×" at bounding box center [881, 19] width 10 height 16
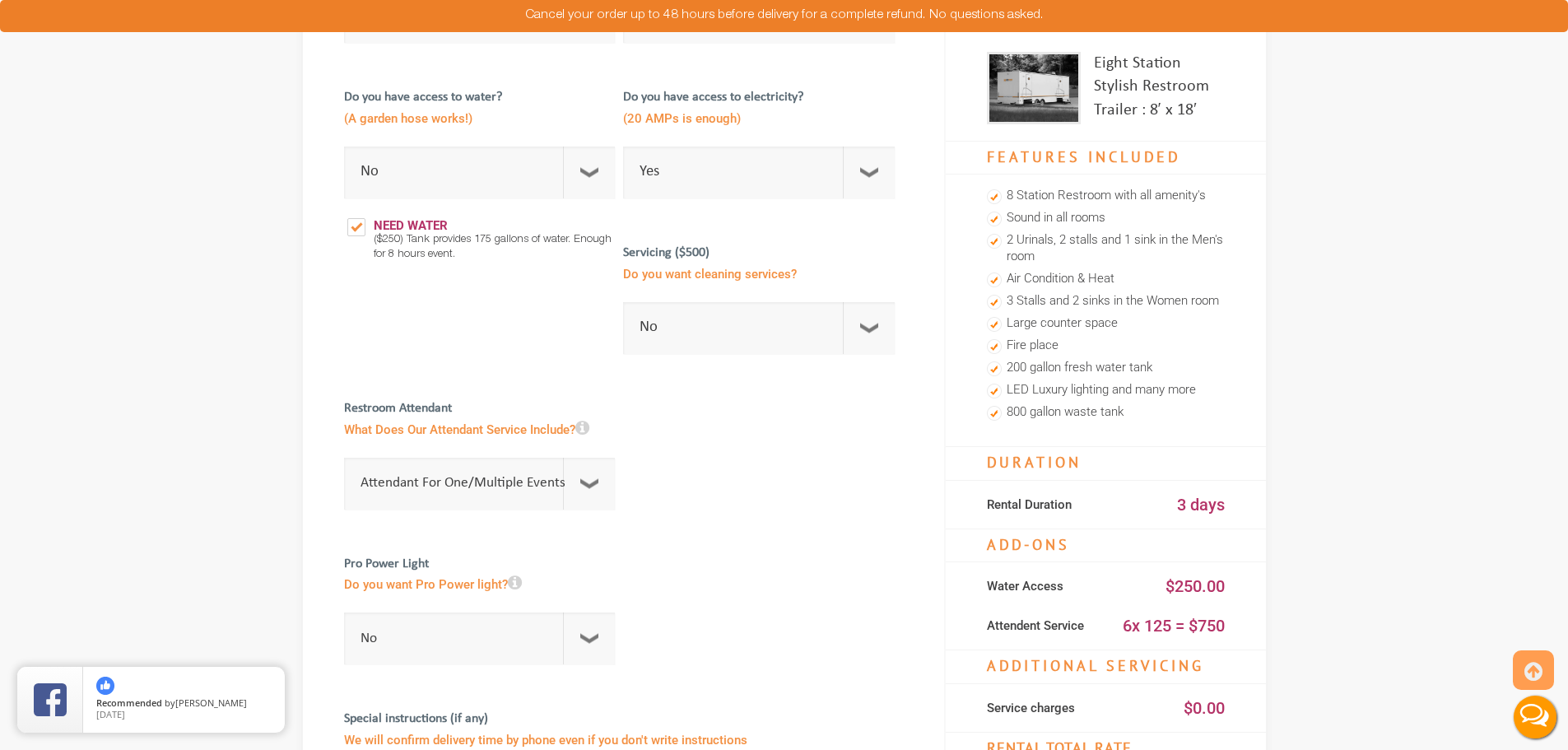
scroll to position [329, 0]
